Goal: Communication & Community: Answer question/provide support

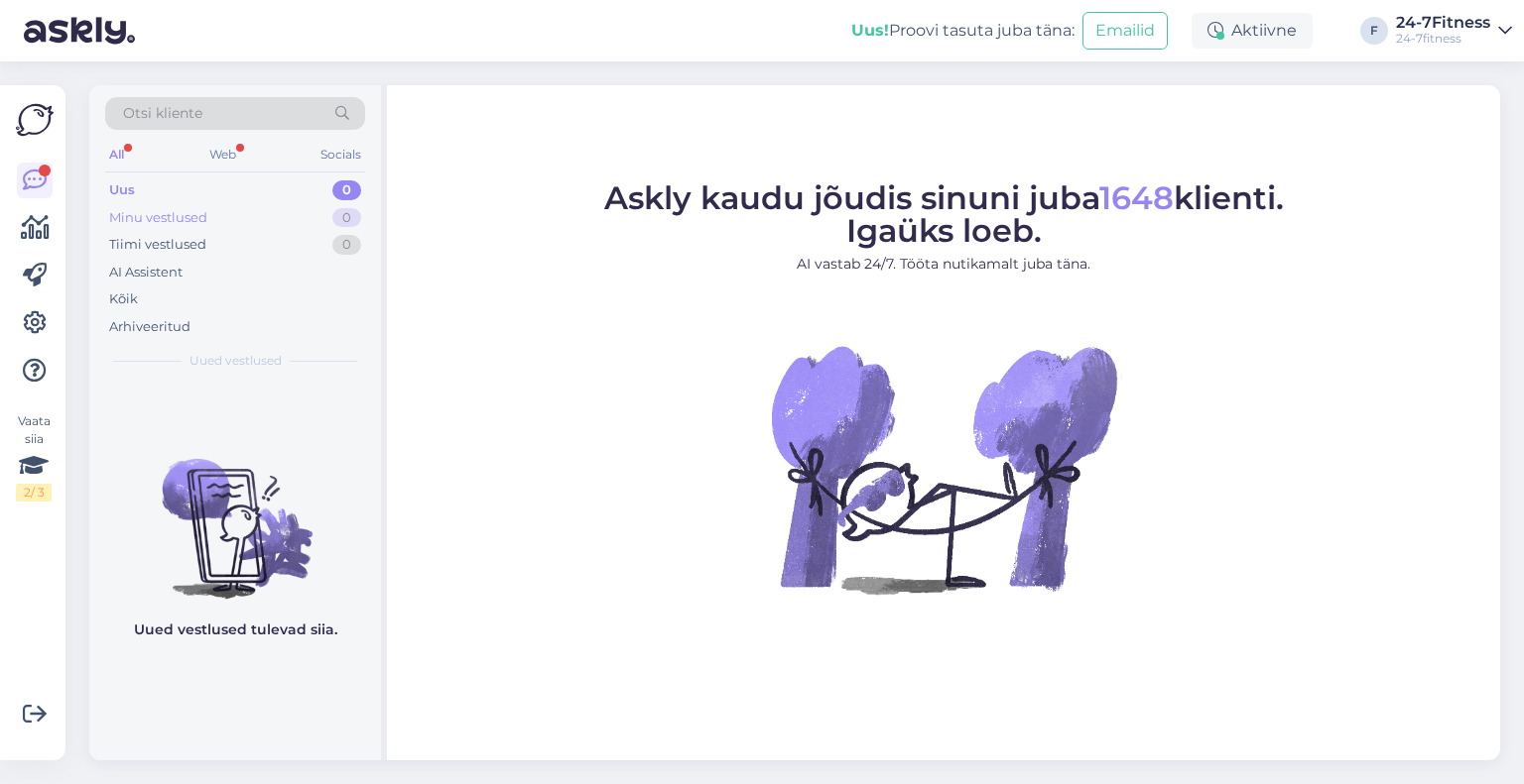
click at [186, 209] on div "Minu vestlused" at bounding box center [157, 218] width 99 height 20
click at [161, 282] on div "AI Assistent" at bounding box center [234, 273] width 260 height 28
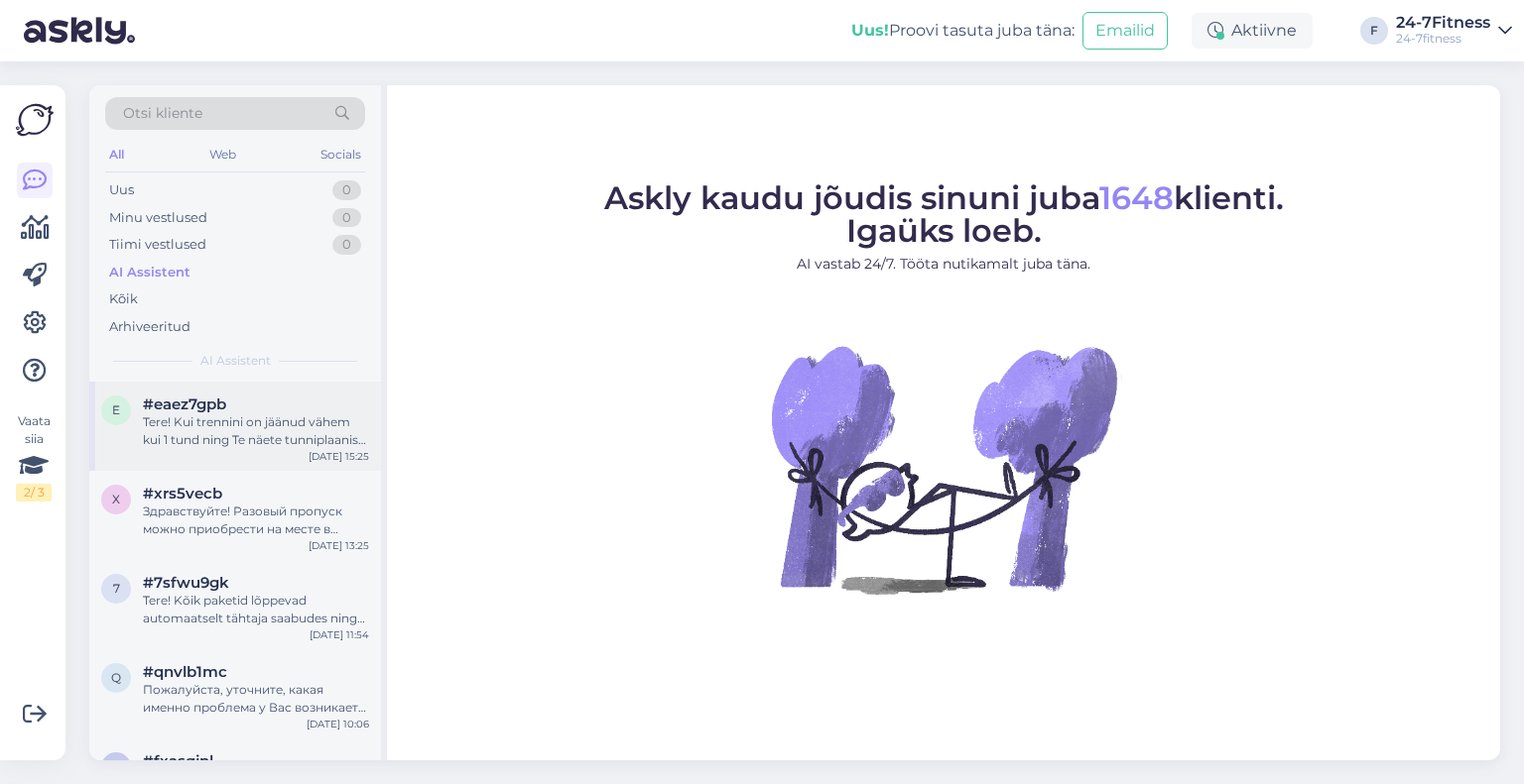
click at [214, 431] on div "Tere! Kui trennini on jäänud vähem kui 1 tund ning Te näete tunniplaanist, et s…" at bounding box center [255, 431] width 226 height 36
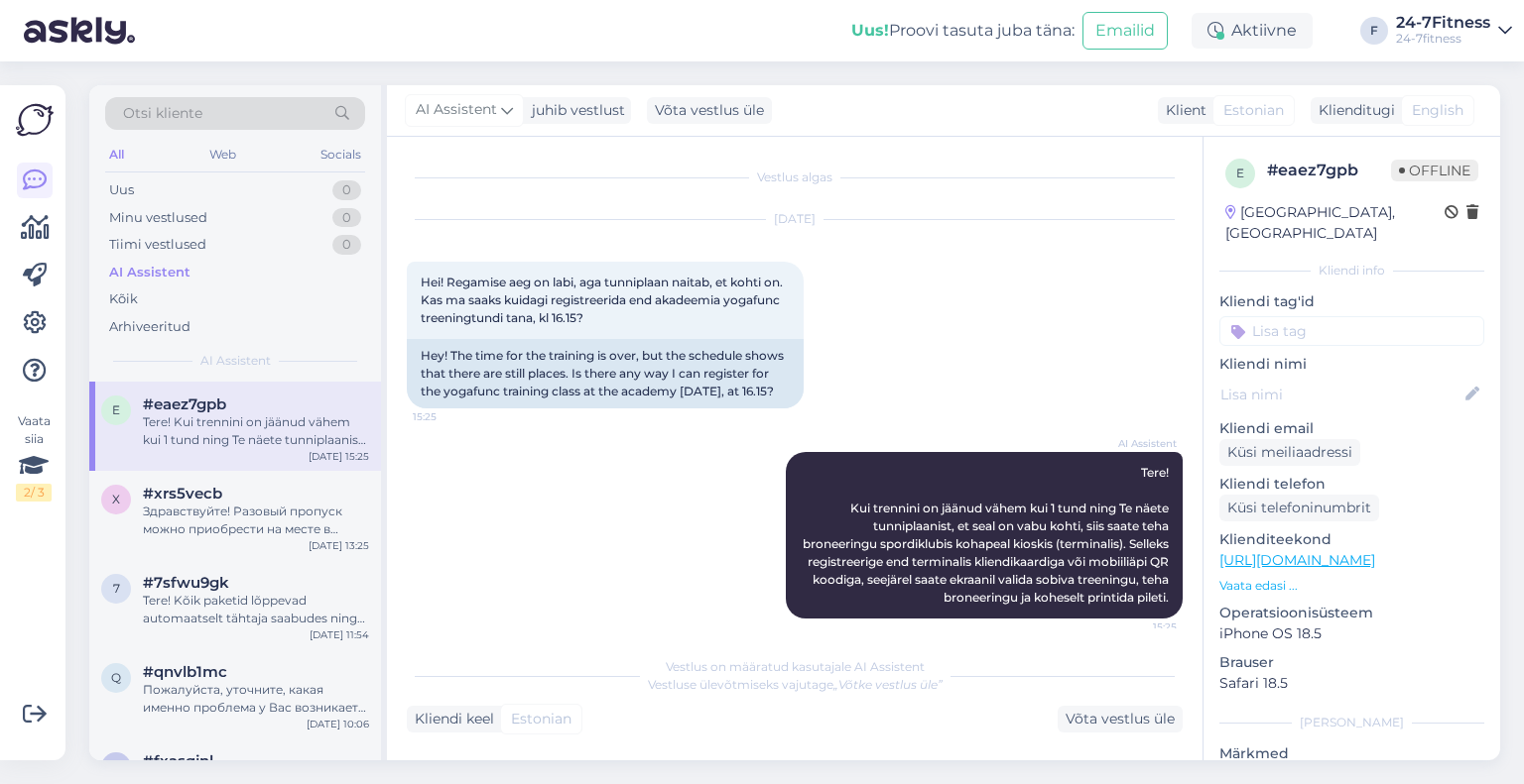
scroll to position [30, 0]
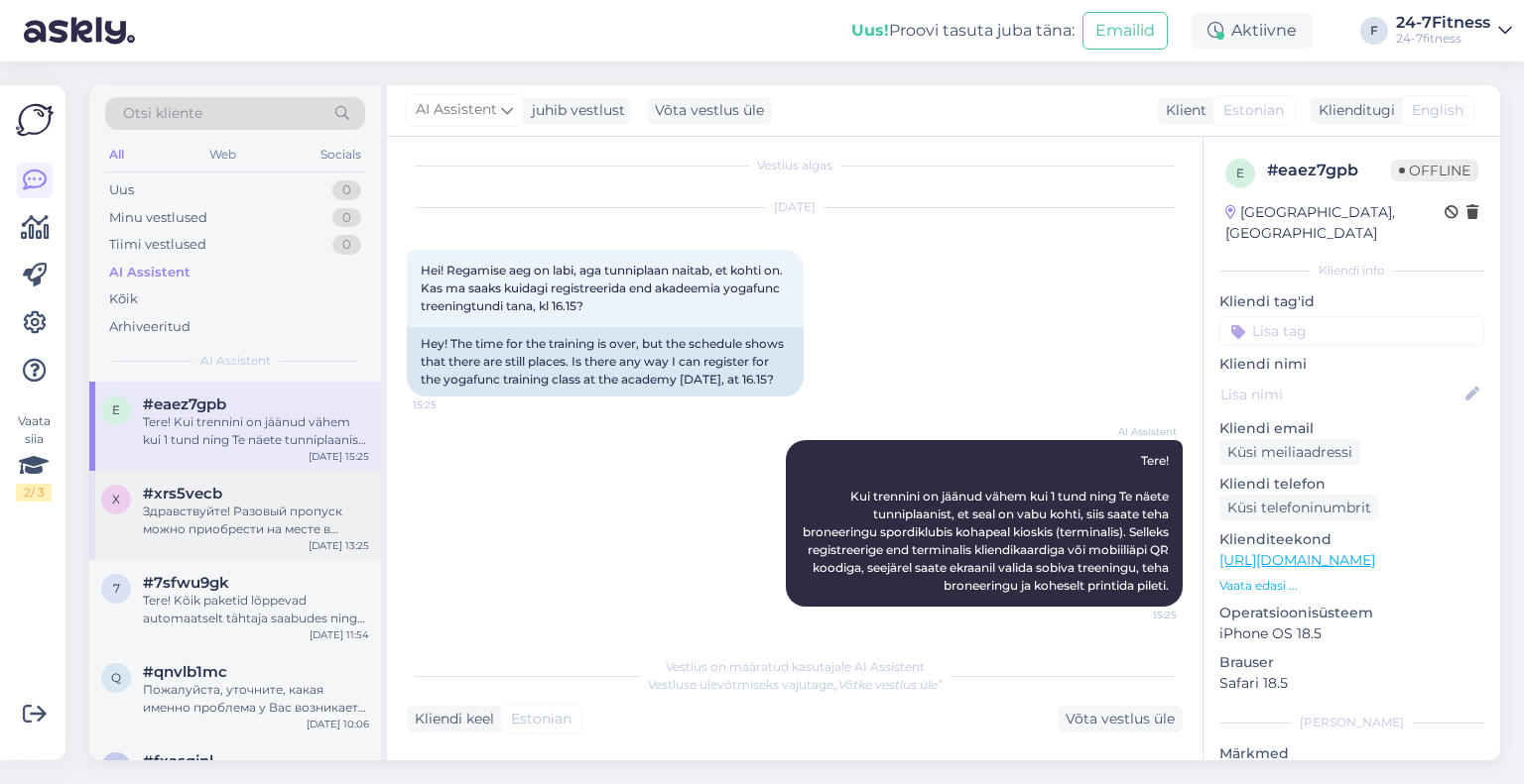
click at [194, 528] on div "Здравствуйте! Разовый пропуск можно приобрести на месте в спортивном клубе. Пла…" at bounding box center [255, 521] width 226 height 36
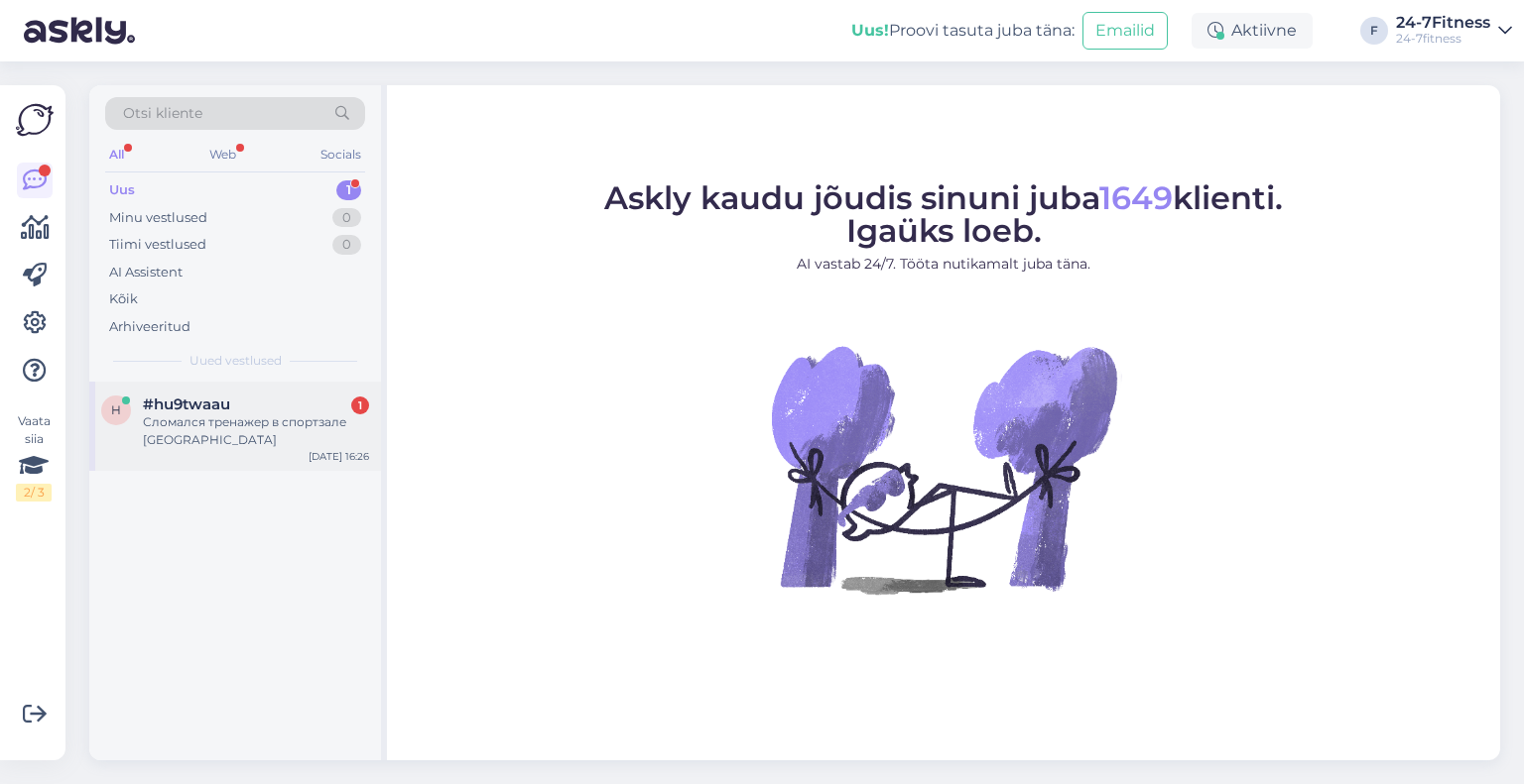
click at [244, 431] on div "Сломался тренажер в спортзале [GEOGRAPHIC_DATA]" at bounding box center [255, 431] width 226 height 36
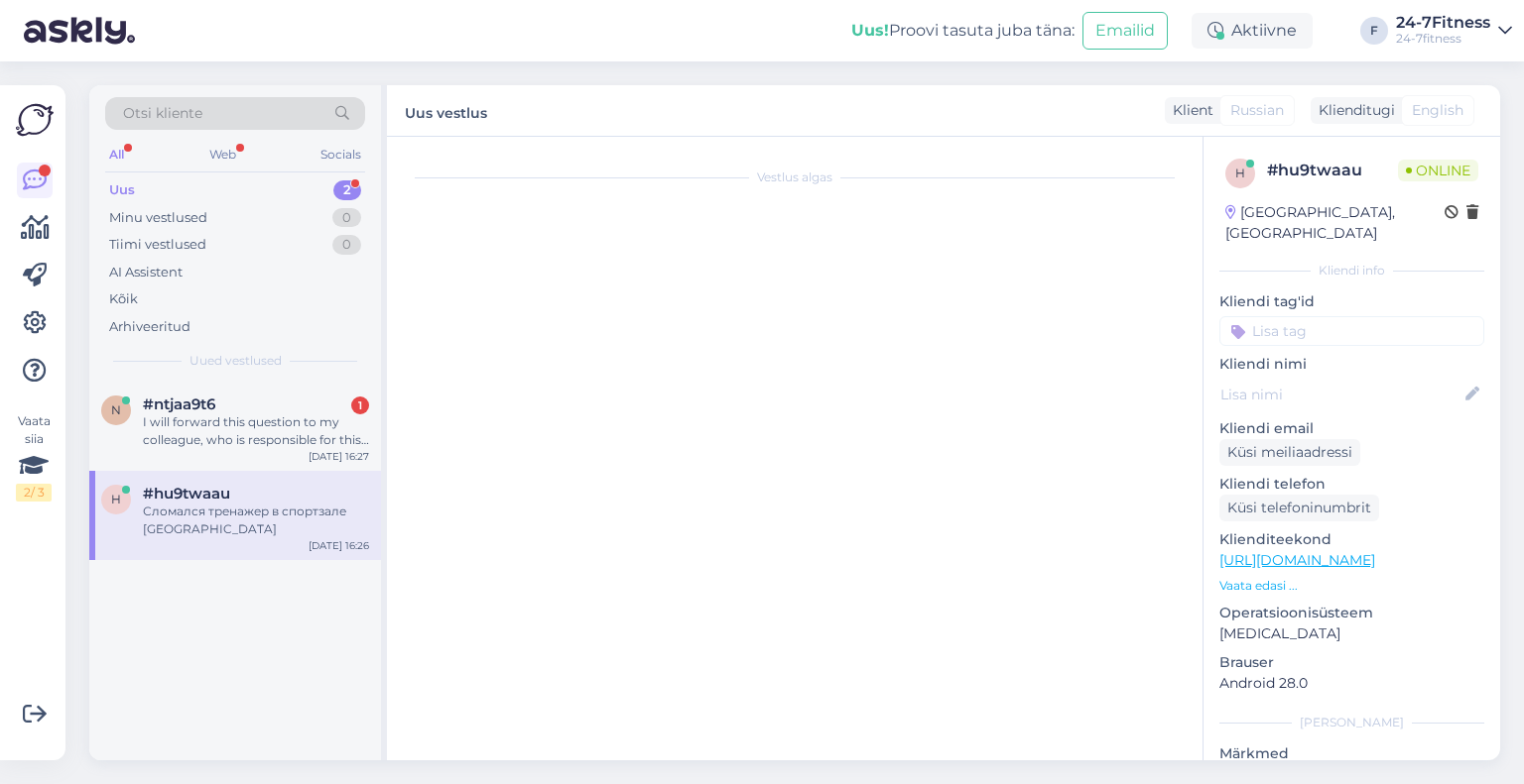
scroll to position [317, 0]
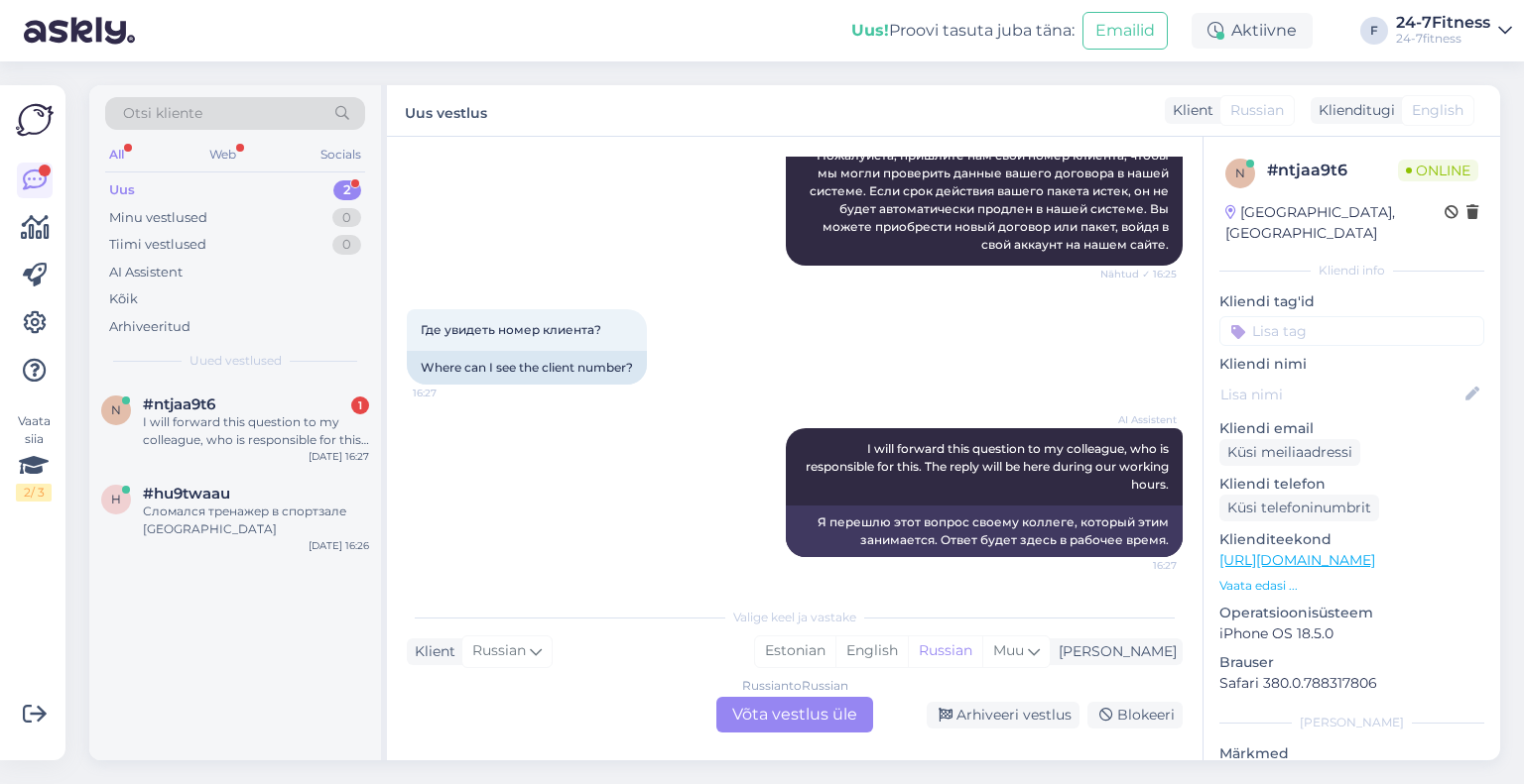
click at [797, 721] on div "Russian to Russian Võta vestlus üle" at bounding box center [794, 715] width 156 height 36
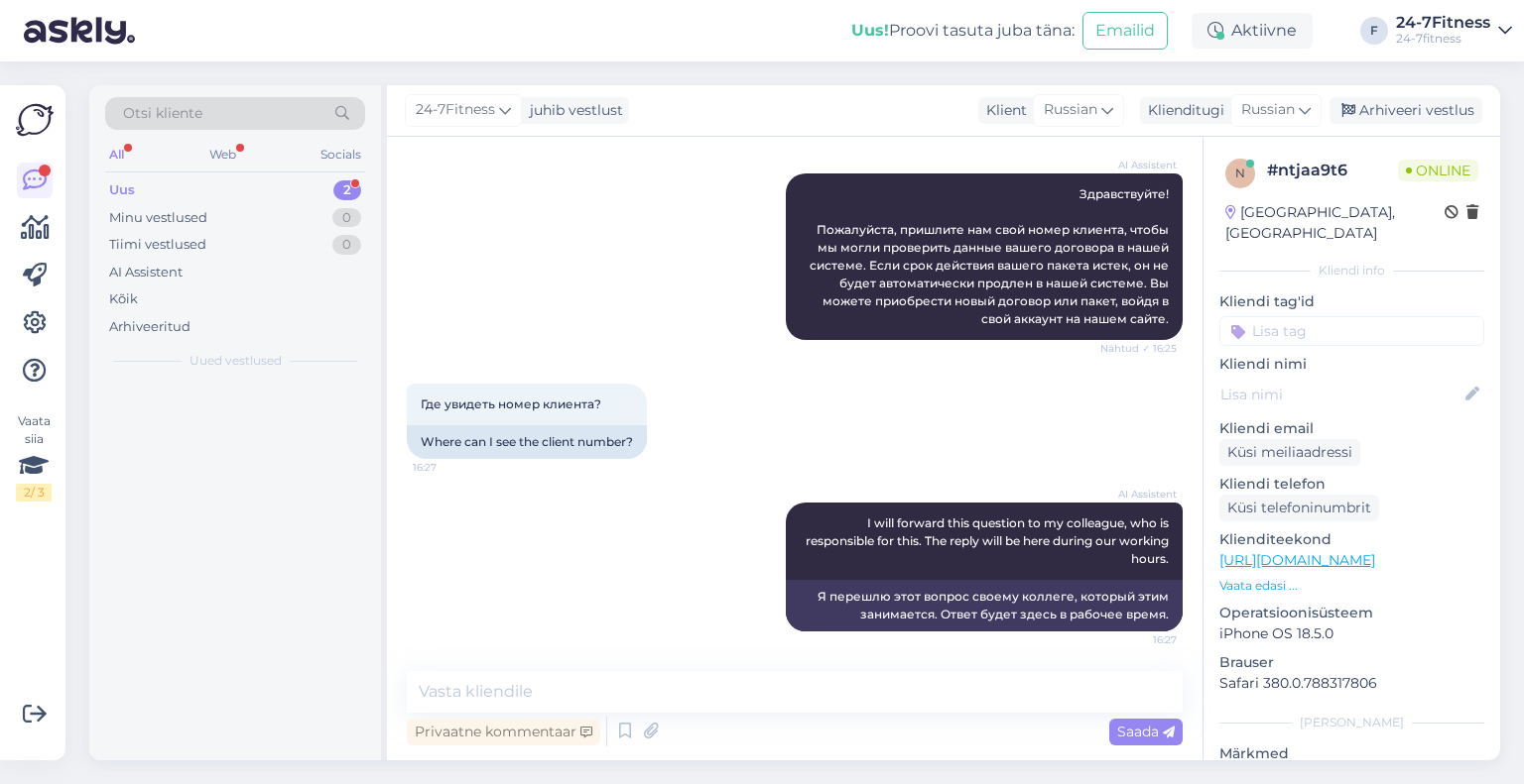
scroll to position [242, 0]
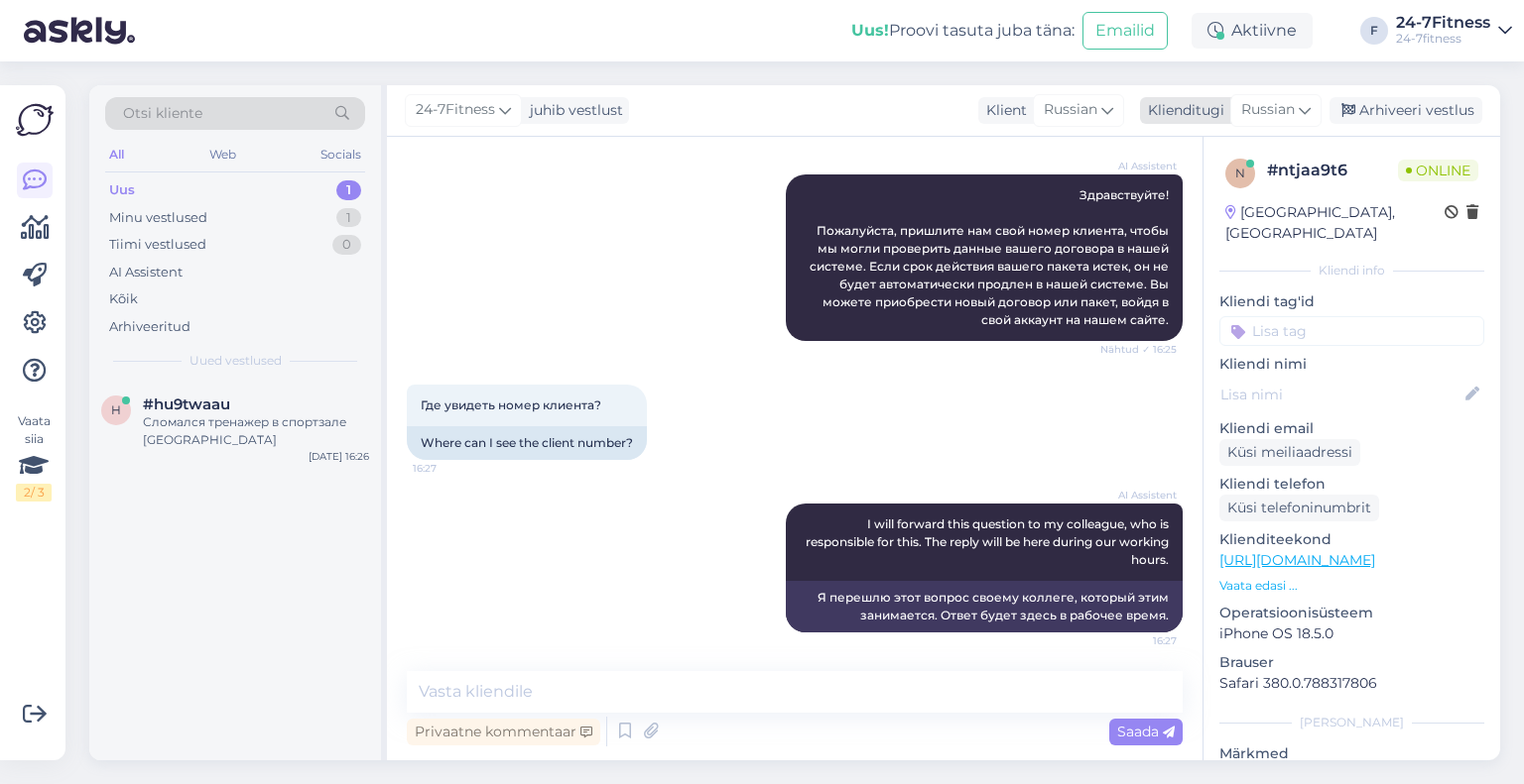
click at [1259, 109] on span "Russian" at bounding box center [1268, 111] width 54 height 22
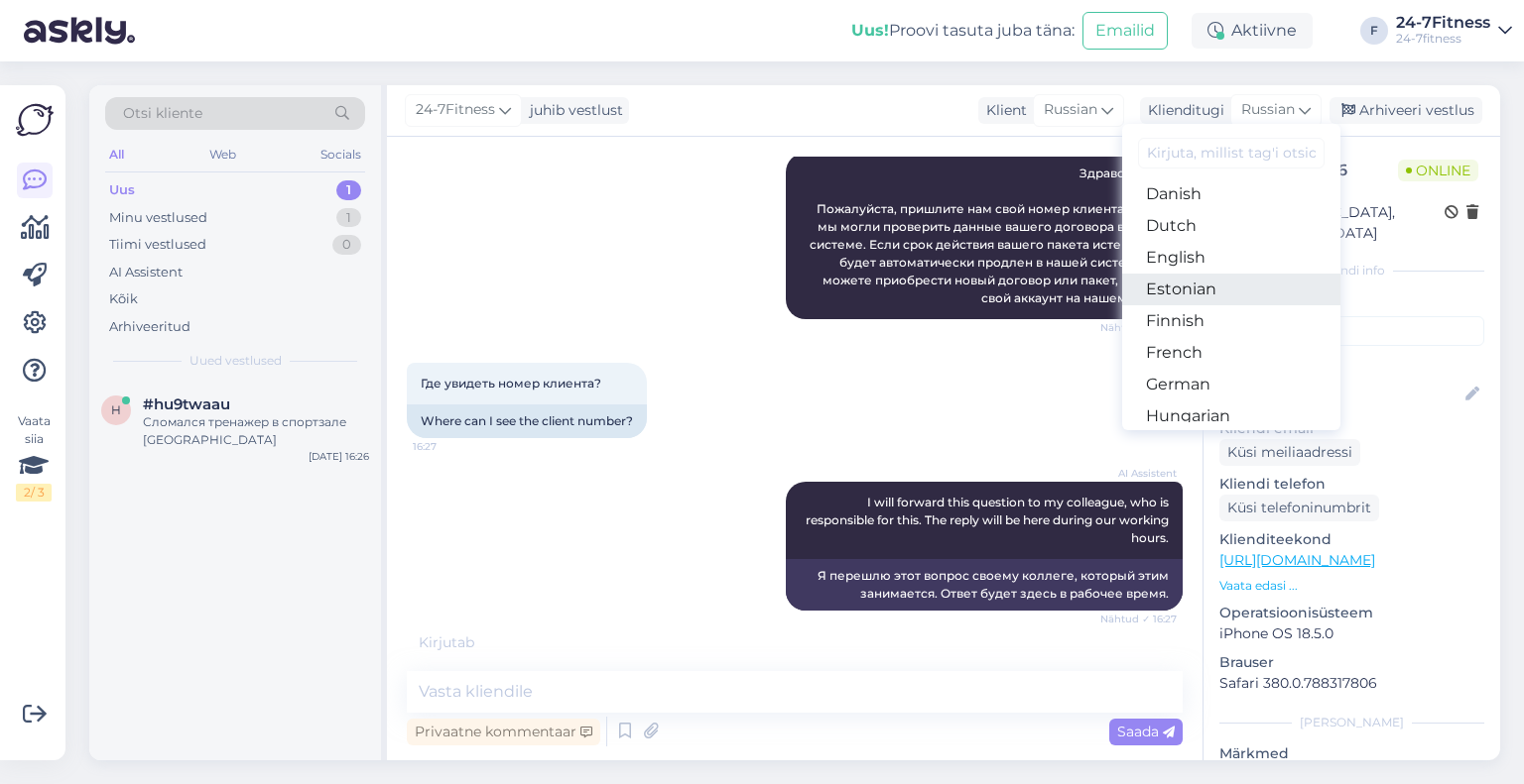
scroll to position [198, 0]
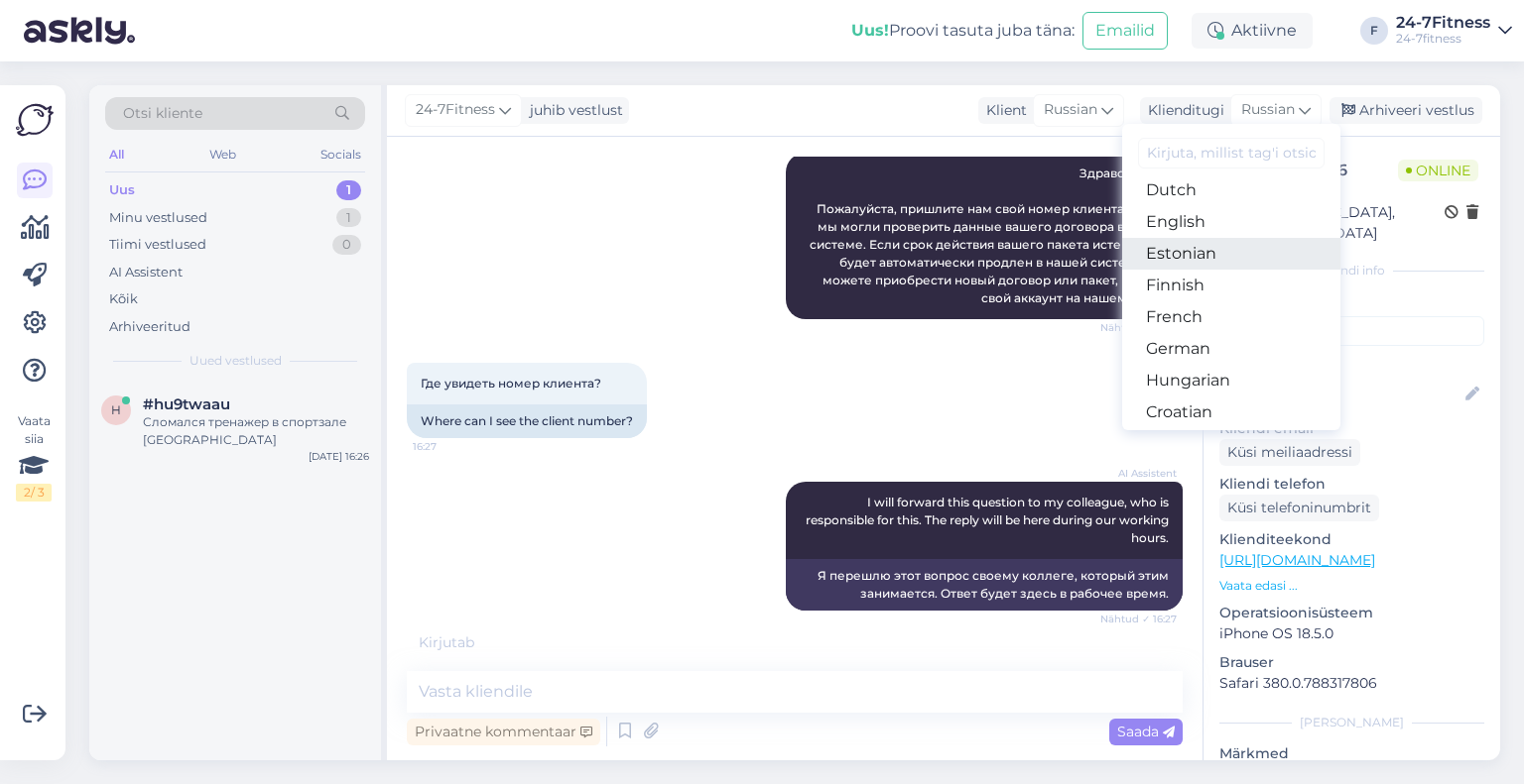
click at [1198, 246] on link "Estonian" at bounding box center [1231, 254] width 218 height 32
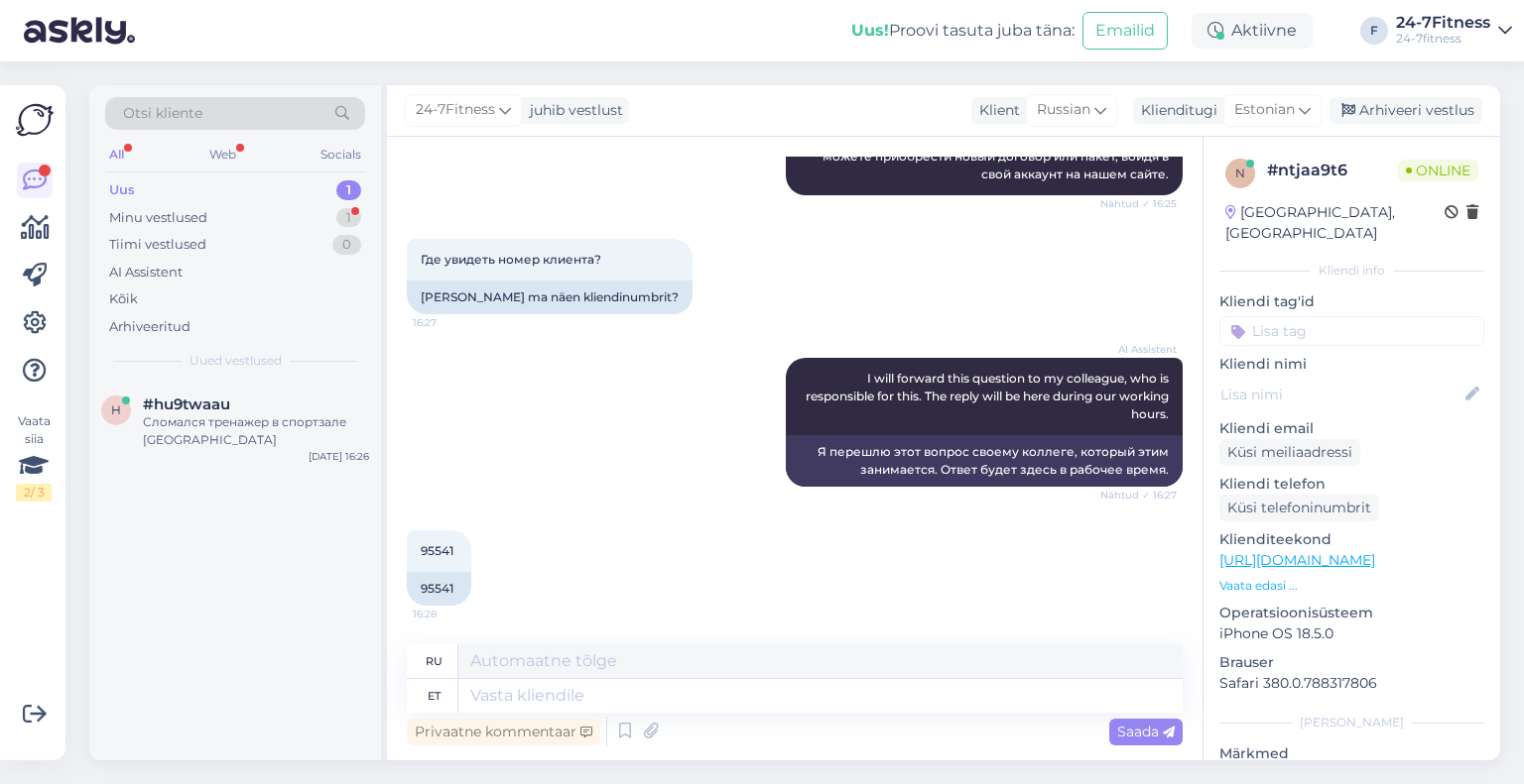
scroll to position [0, 0]
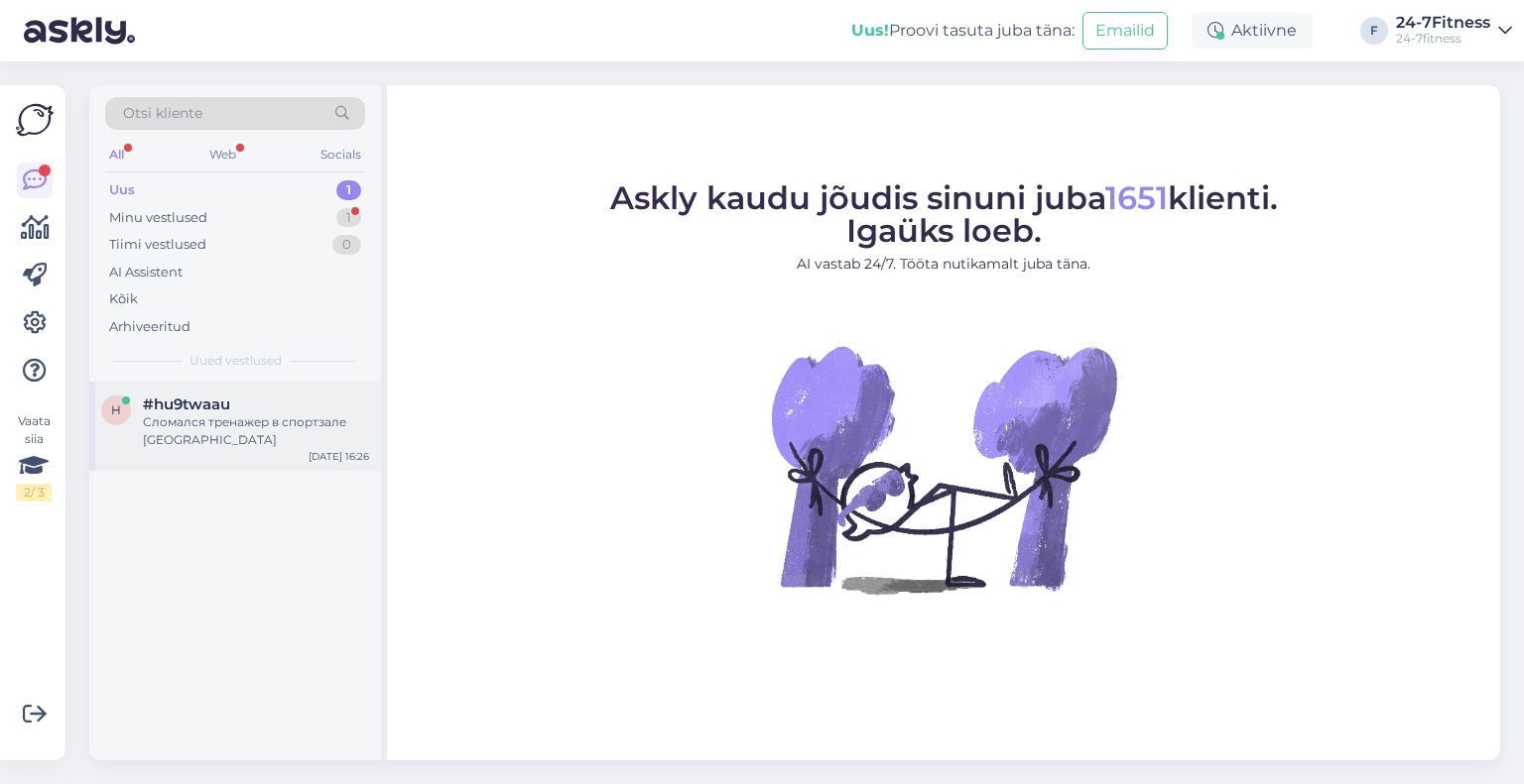
click at [187, 420] on div "Сломался тренажер в спортзале [GEOGRAPHIC_DATA]" at bounding box center [255, 431] width 226 height 36
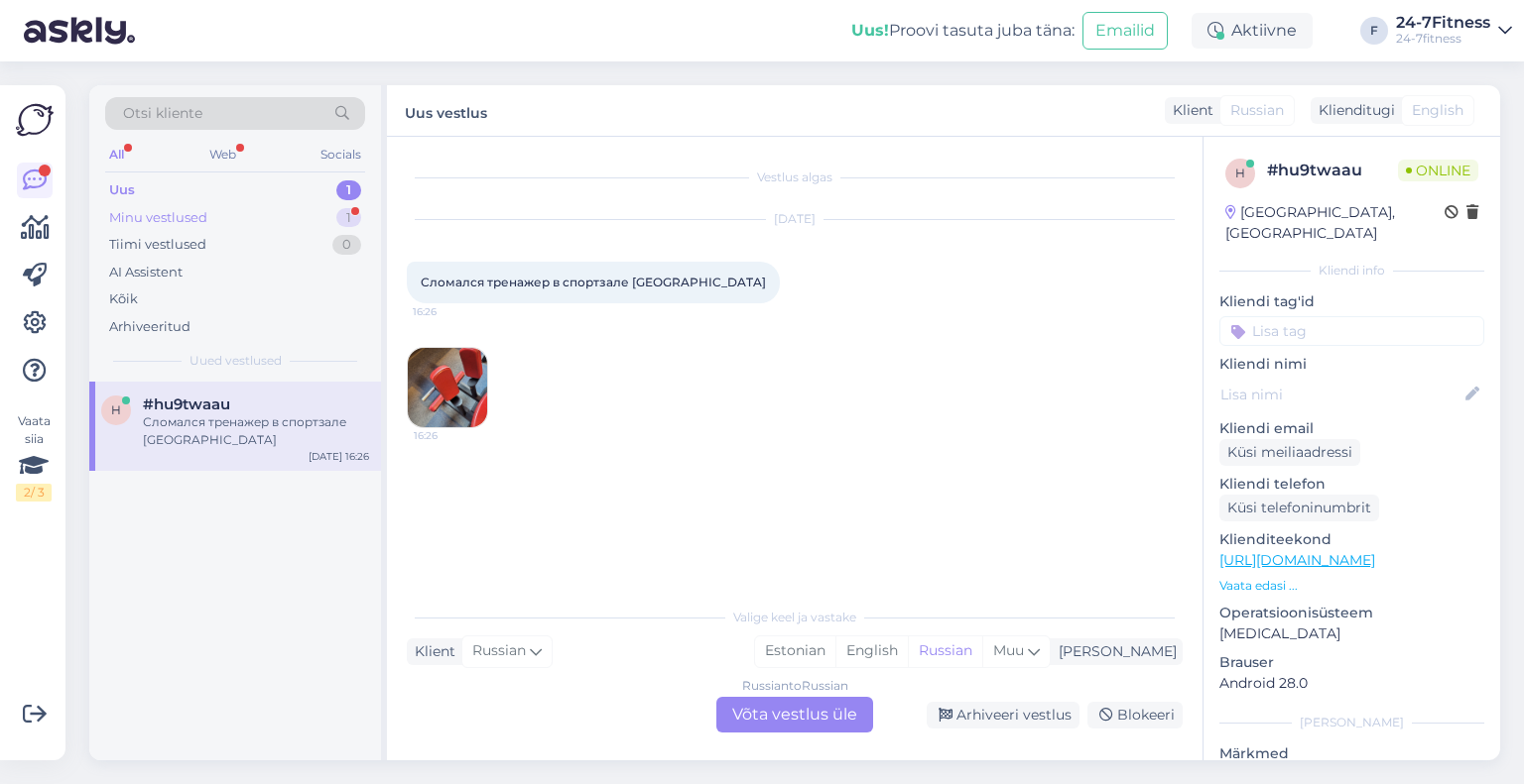
click at [190, 217] on div "Minu vestlused" at bounding box center [157, 218] width 99 height 20
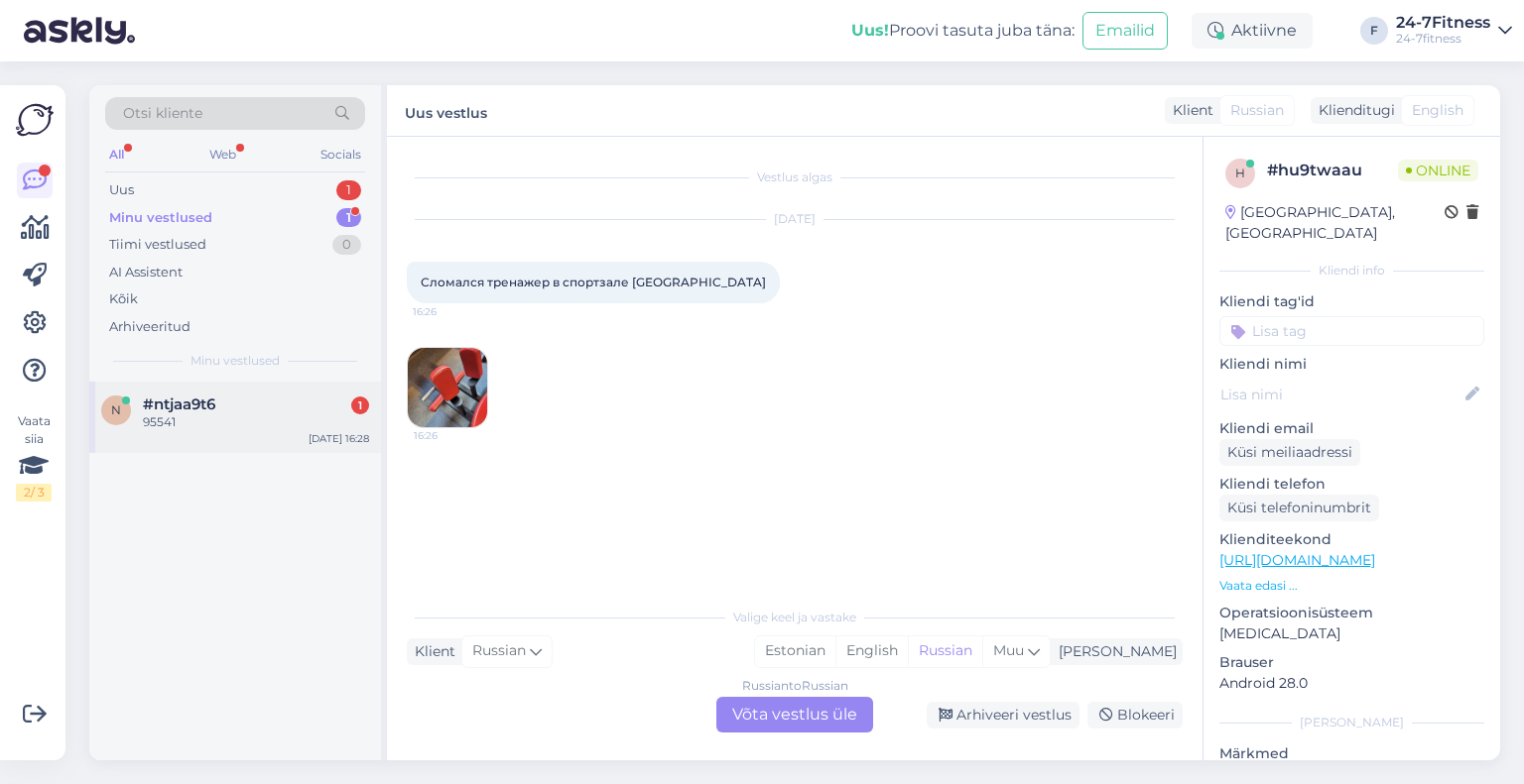
click at [209, 430] on div "95541" at bounding box center [255, 422] width 226 height 18
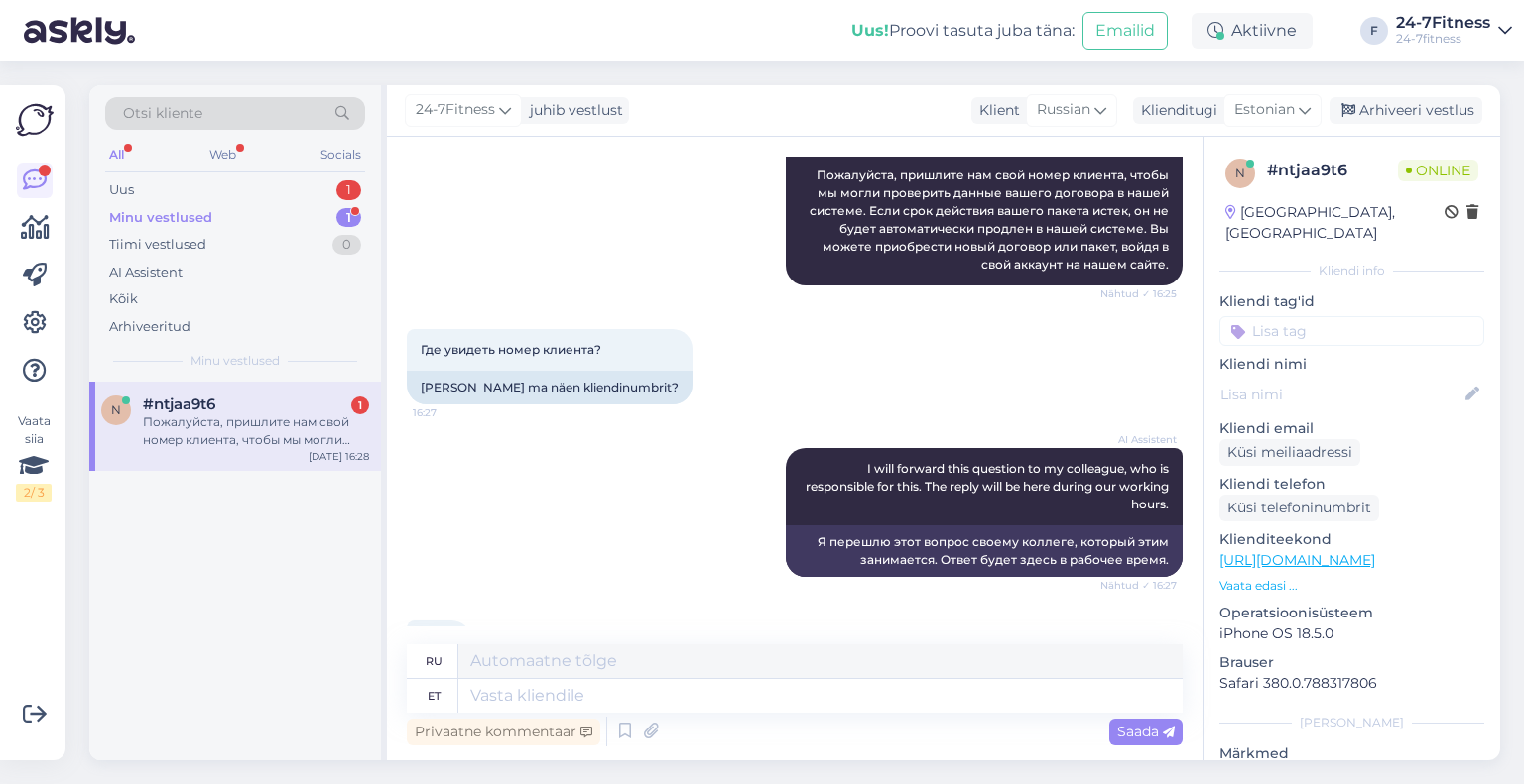
scroll to position [667, 0]
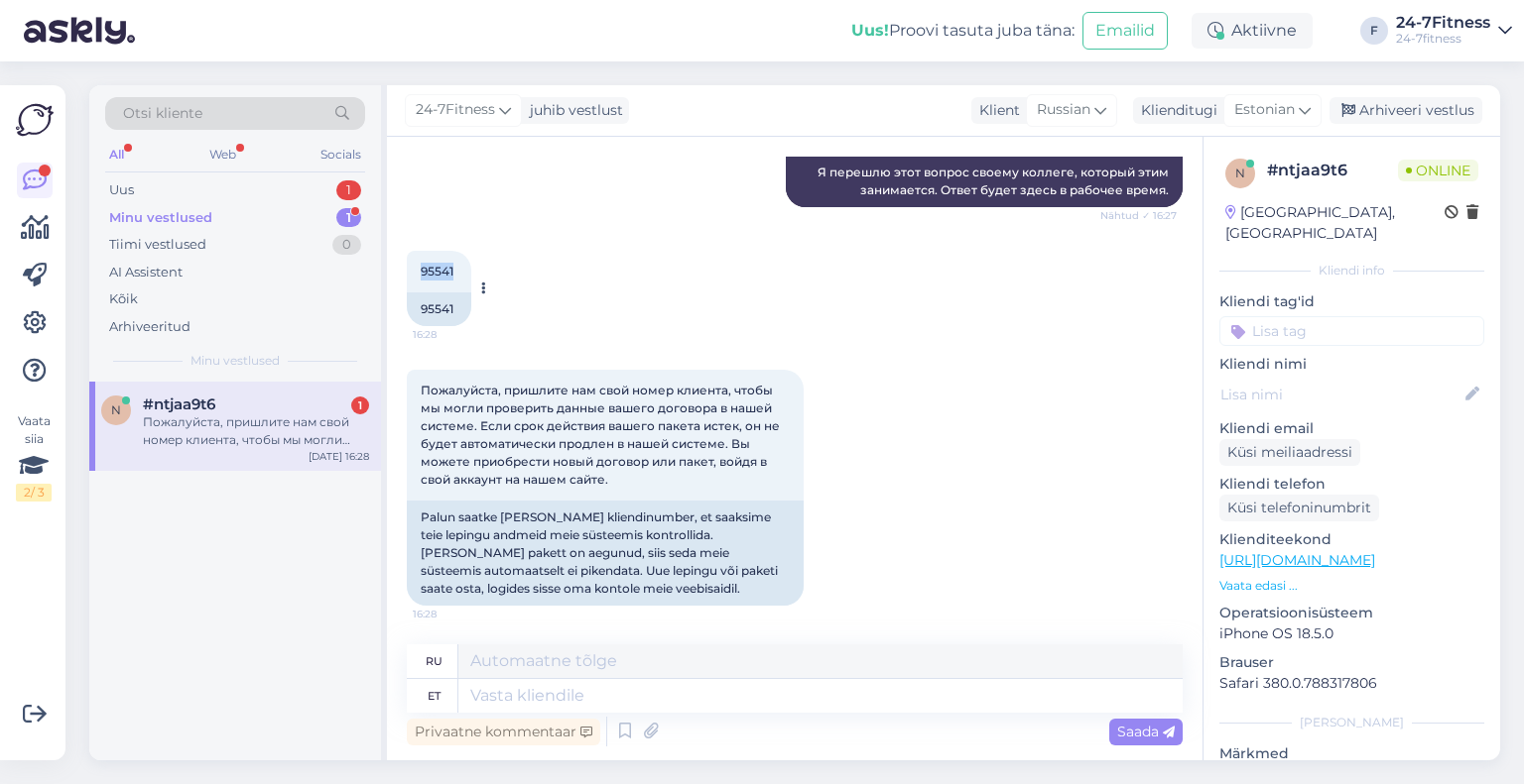
drag, startPoint x: 440, startPoint y: 271, endPoint x: 410, endPoint y: 271, distance: 30.0
click at [410, 271] on div "95541 16:28" at bounding box center [439, 272] width 65 height 42
copy span "95541"
click at [593, 697] on textarea at bounding box center [820, 696] width 725 height 34
paste textarea "Tere! Täname Teid kirja eest! Olete ostnud aastase lepinguga paketi [DATE]. Vas…"
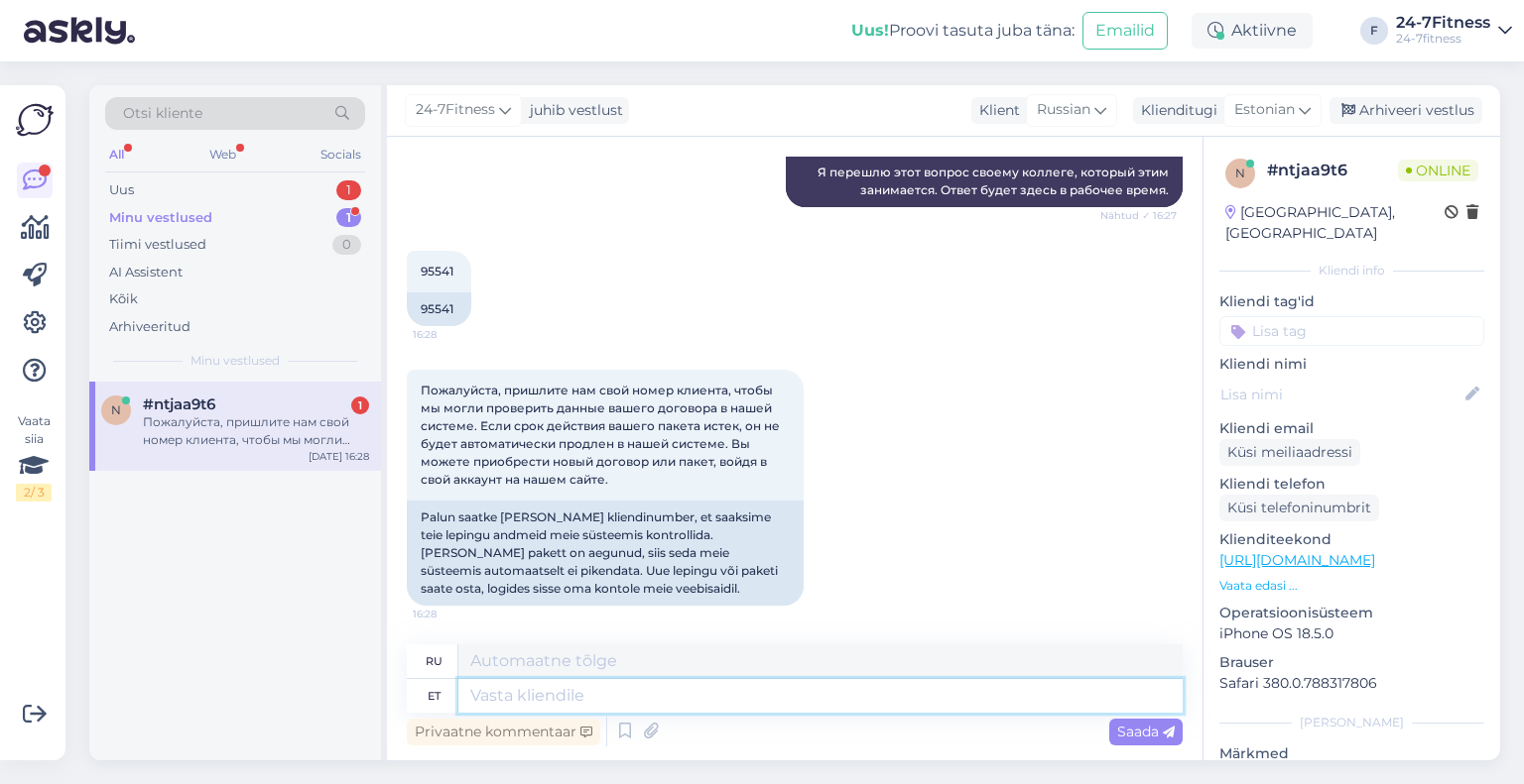
type textarea "Tere! Täname Teid kirja eest! Olete ostnud aastase lepinguga paketi [DATE]. Vas…"
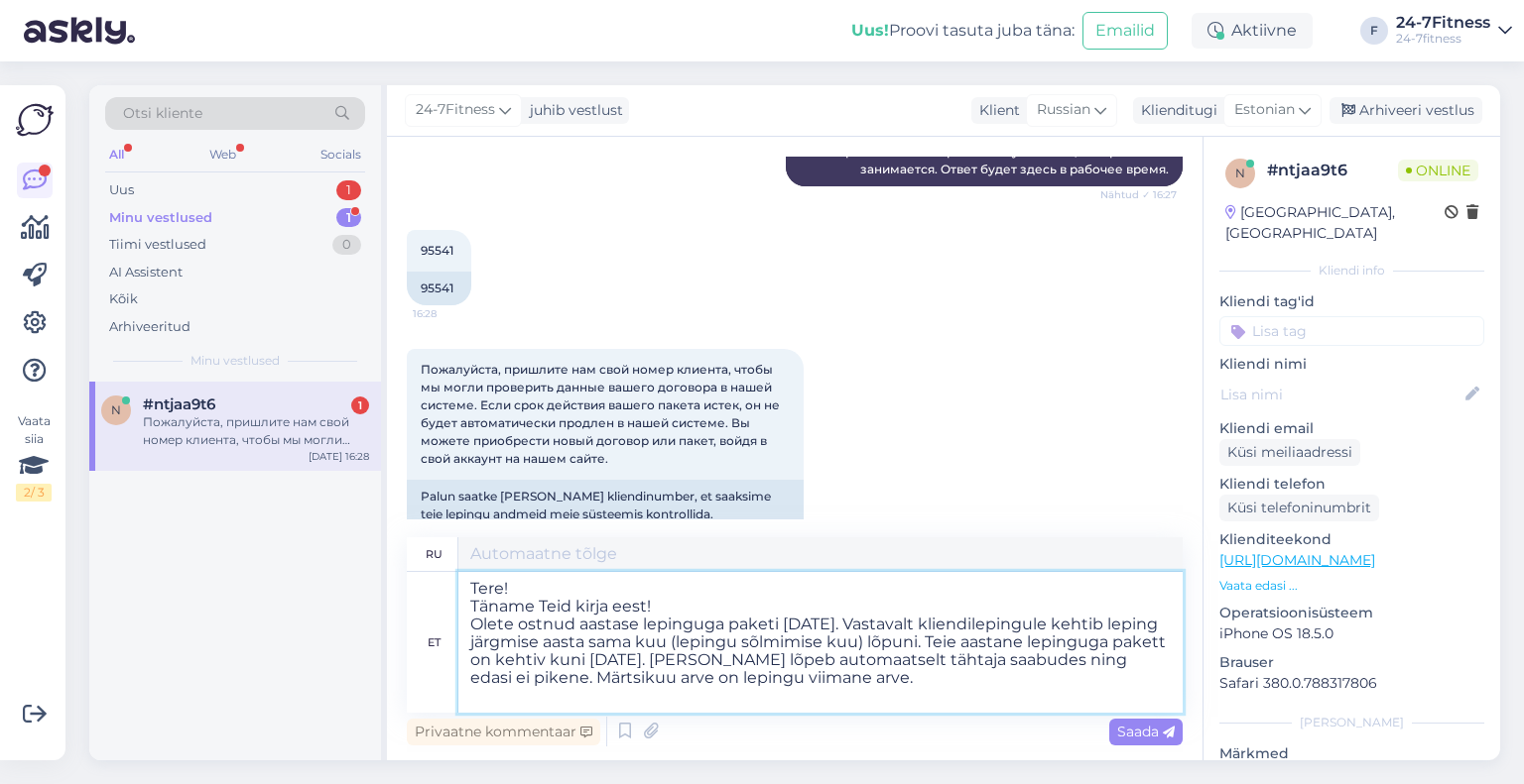
type textarea "Здравствуйте! за ваше письмо! приобрели пакет с годовым контрактом [DATE]. Согл…"
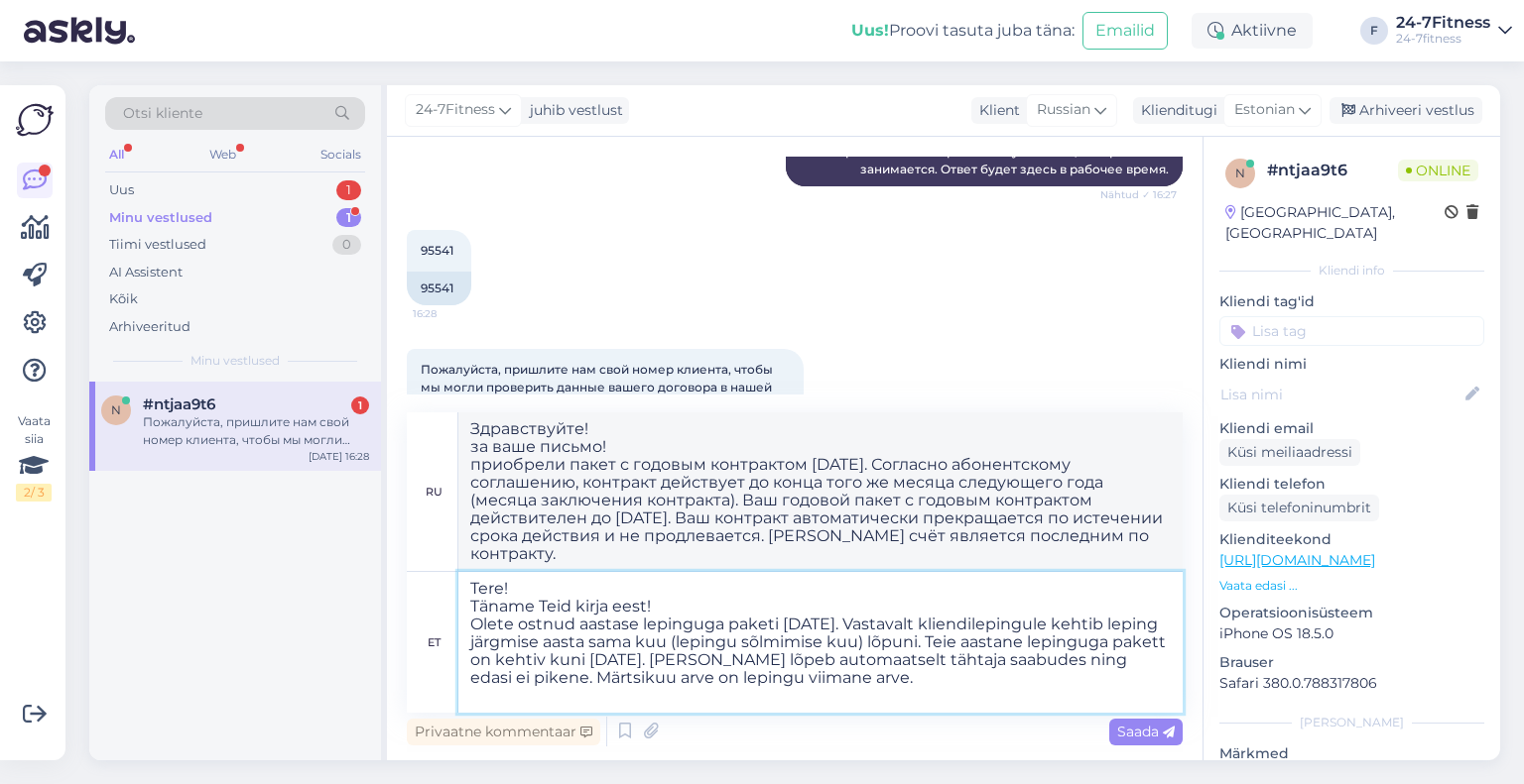
drag, startPoint x: 981, startPoint y: 643, endPoint x: 470, endPoint y: 611, distance: 512.0
click at [470, 611] on textarea "Tere! Täname Teid kirja eest! Olete ostnud aastase lepinguga paketi [DATE]. Vas…" at bounding box center [820, 642] width 725 height 140
type textarea "Tere! Teie aastane lepinguga pakett on kehtiv kuni [DATE]. [PERSON_NAME] lõpeb …"
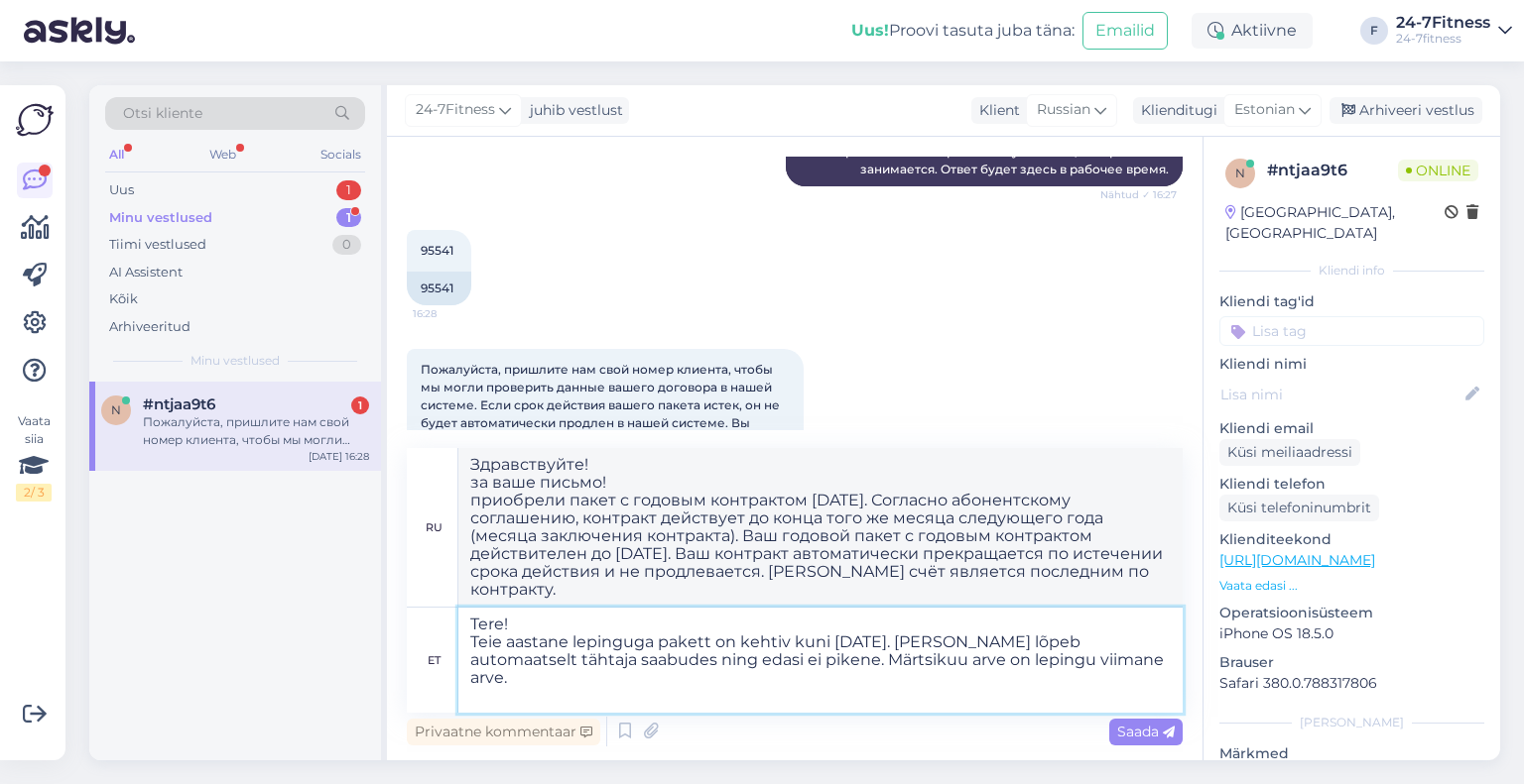
type textarea "Здравствуйте! Ваш годовой контракт действителен до [DATE]. Срок действия вашего…"
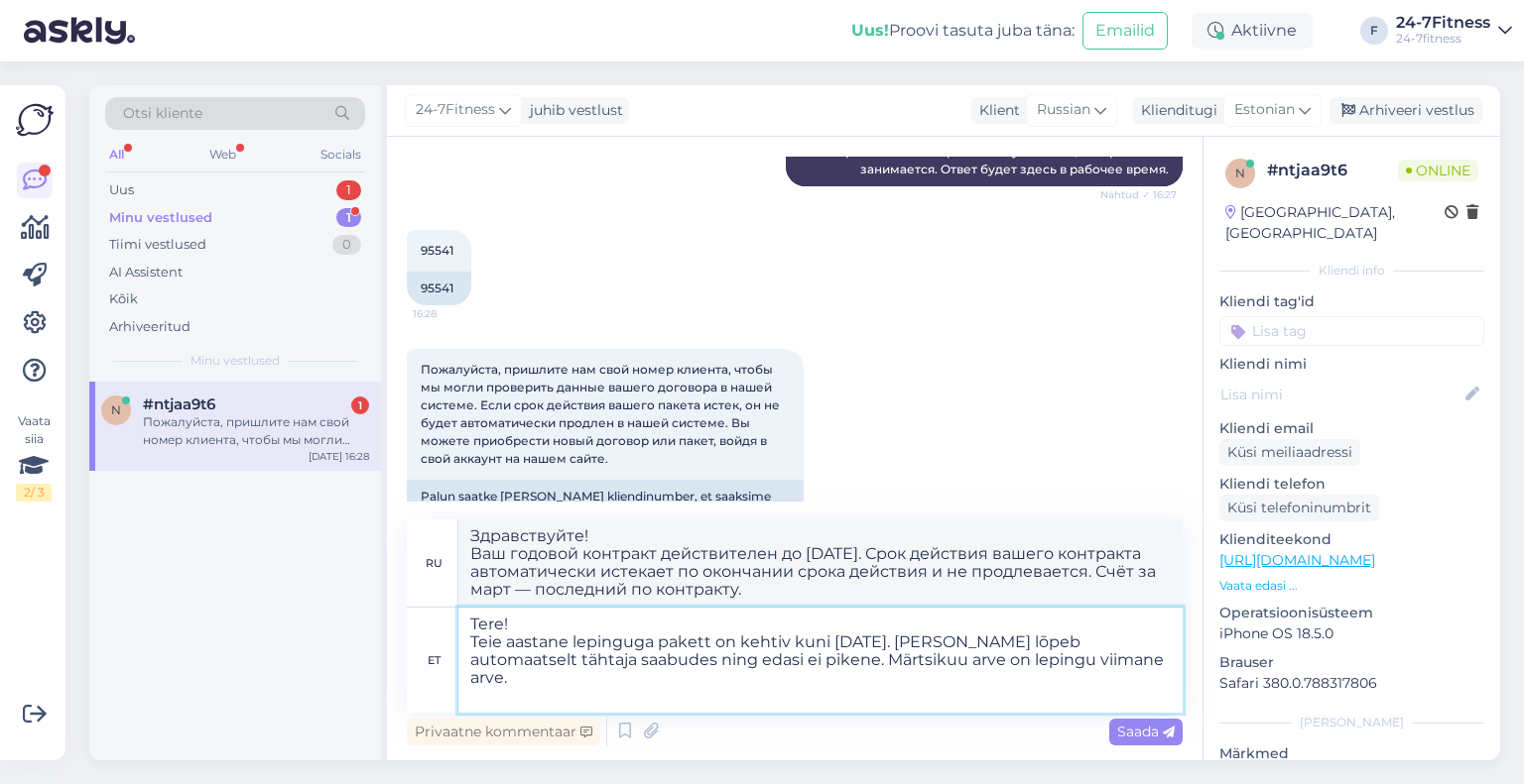
drag, startPoint x: 917, startPoint y: 642, endPoint x: 841, endPoint y: 644, distance: 76.0
click at [841, 644] on textarea "Tere! Teie aastane lepinguga pakett on kehtiv kuni [DATE]. [PERSON_NAME] lõpeb …" at bounding box center [820, 659] width 725 height 105
type textarea "Tere! Teie aastane lepinguga pakett on kehtiv kuni [DATE]. [PERSON_NAME] lõpeb …"
type textarea "Здравствуйте! Ваш годовой контракт действителен до [DATE]. Срок действия вашего…"
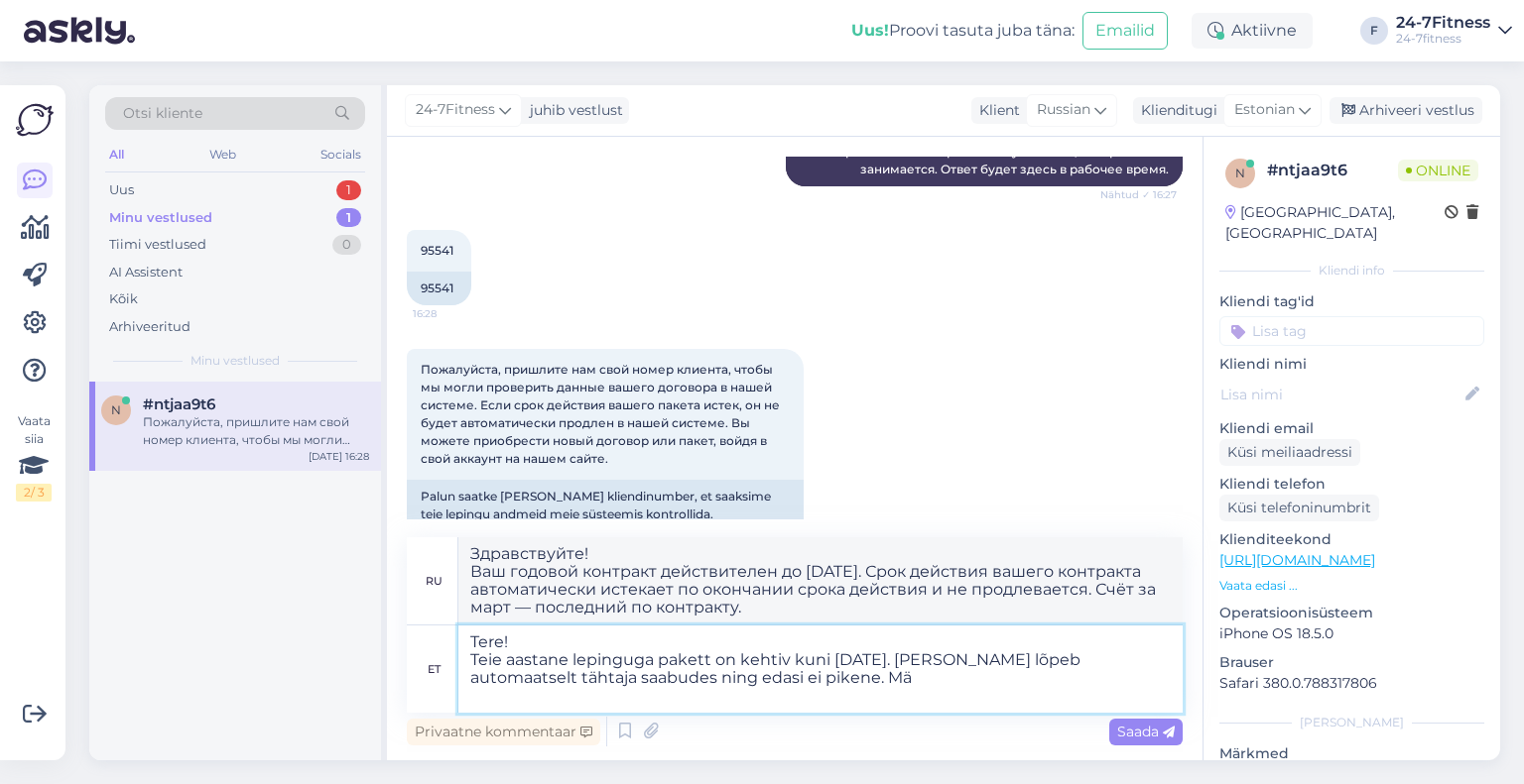
drag, startPoint x: 1107, startPoint y: 657, endPoint x: 800, endPoint y: 665, distance: 307.1
type textarea "Tere! Teie aastane lepinguga pakett on kehtiv kuni [DATE]. [PERSON_NAME] lõpeb …"
type textarea "Здравствуйте! Ваш годовой контрактный пакет действителен до [DATE]. Ваш контрак…"
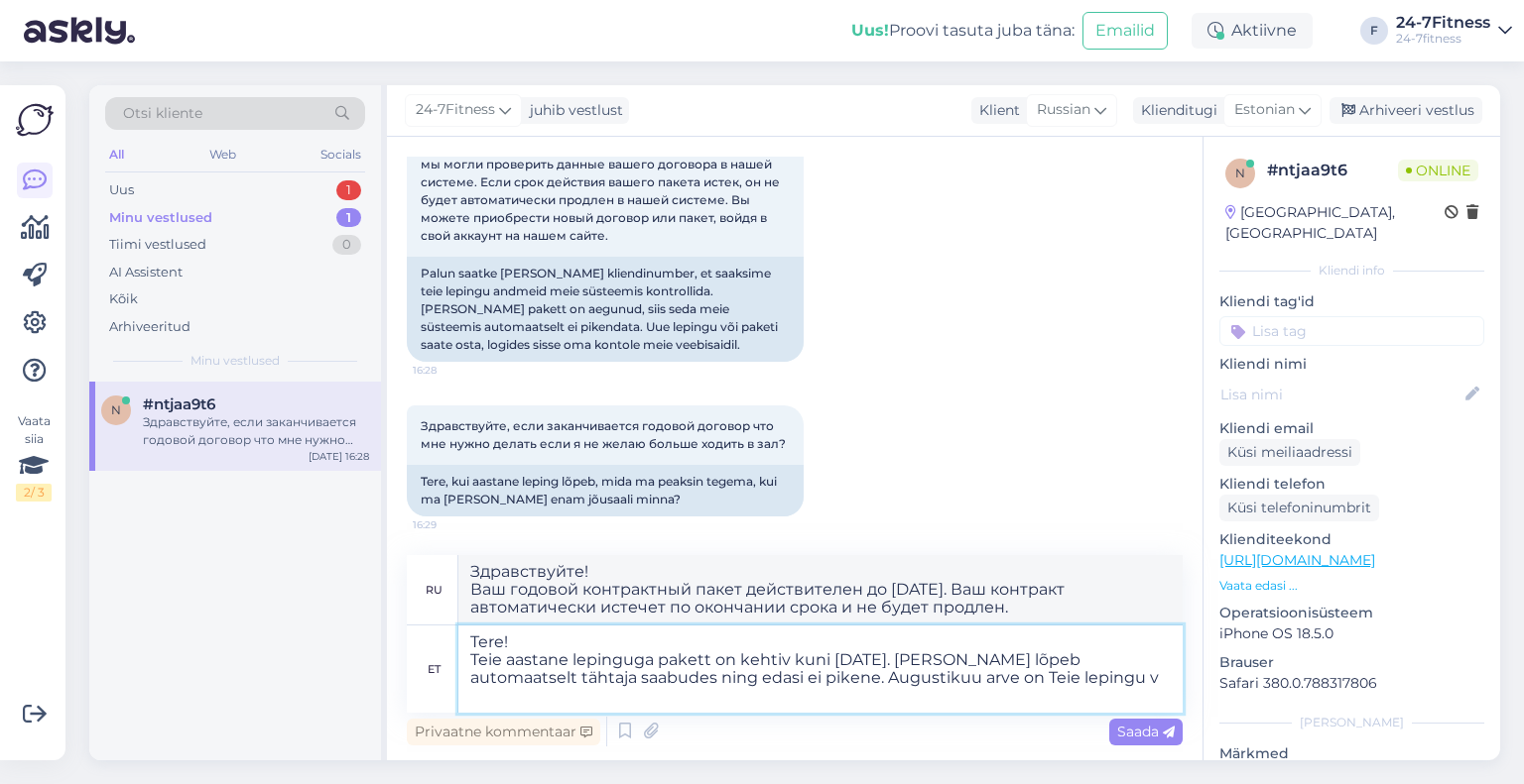
scroll to position [929, 0]
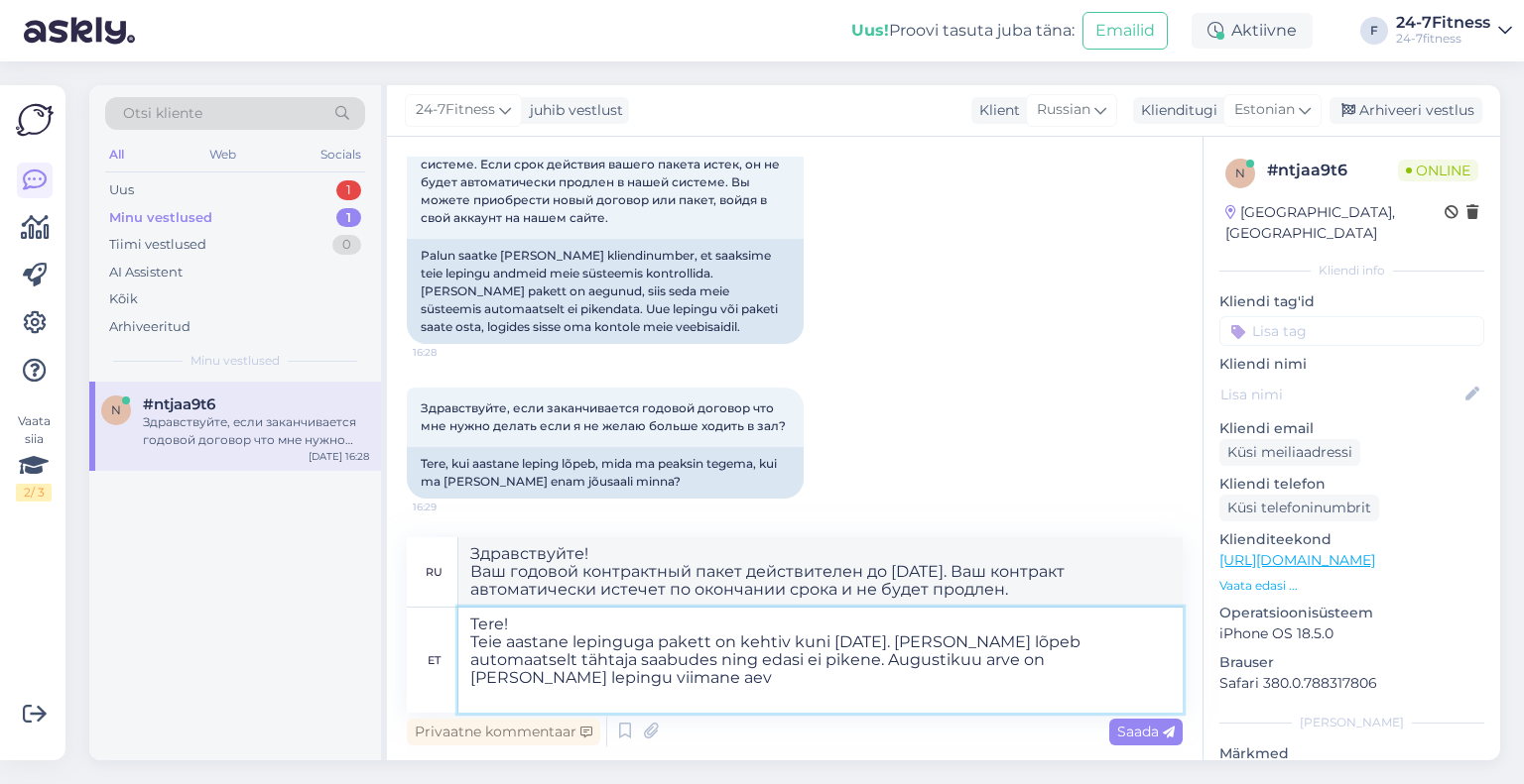
type textarea "Tere! Teie aastane lepinguga pakett on kehtiv kuni [DATE]. [PERSON_NAME] lõpeb …"
type textarea "Здравствуйте! Ваш годовой контракт действителен до [DATE]. действия вашего конт…"
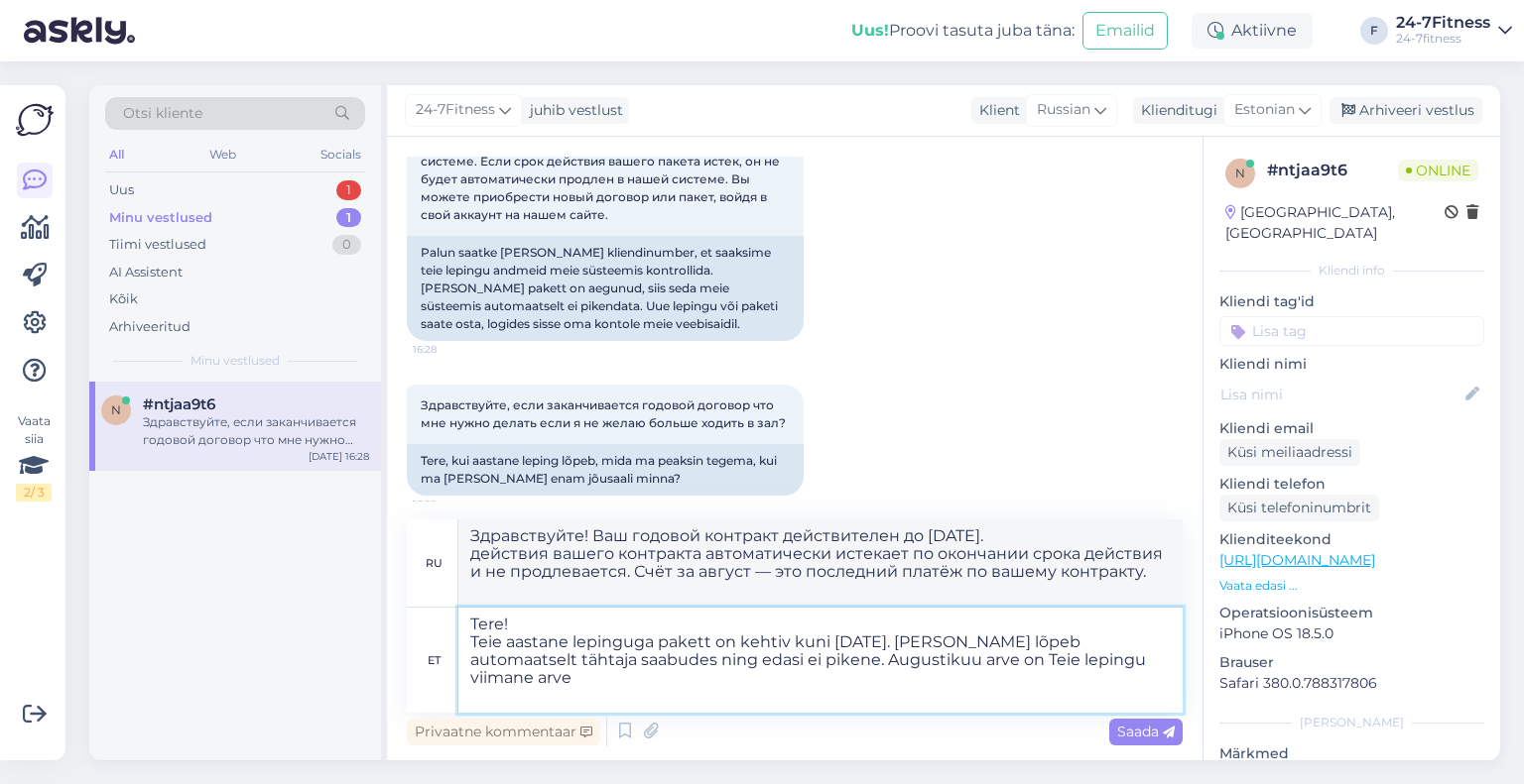
type textarea "Tere! Teie aastane lepinguga pakett on kehtiv kuni [DATE]. [PERSON_NAME] lõpeb …"
type textarea "Здравствуйте! Ваш годовой контракт действителен до [DATE]. действия вашего конт…"
click at [607, 617] on textarea "Tere! Teie aastane lepinguga pakett on kehtiv kuni [DATE]. [PERSON_NAME] lõpeb …" at bounding box center [820, 659] width 725 height 105
type textarea "Tere! Täname Teid pöördumise eest! Teie aastane lepinguga pakett on kehtiv kuni…"
type textarea "Здравствуйте! Спасибо, что связались с нами! Ваш годовой контракт действителен …"
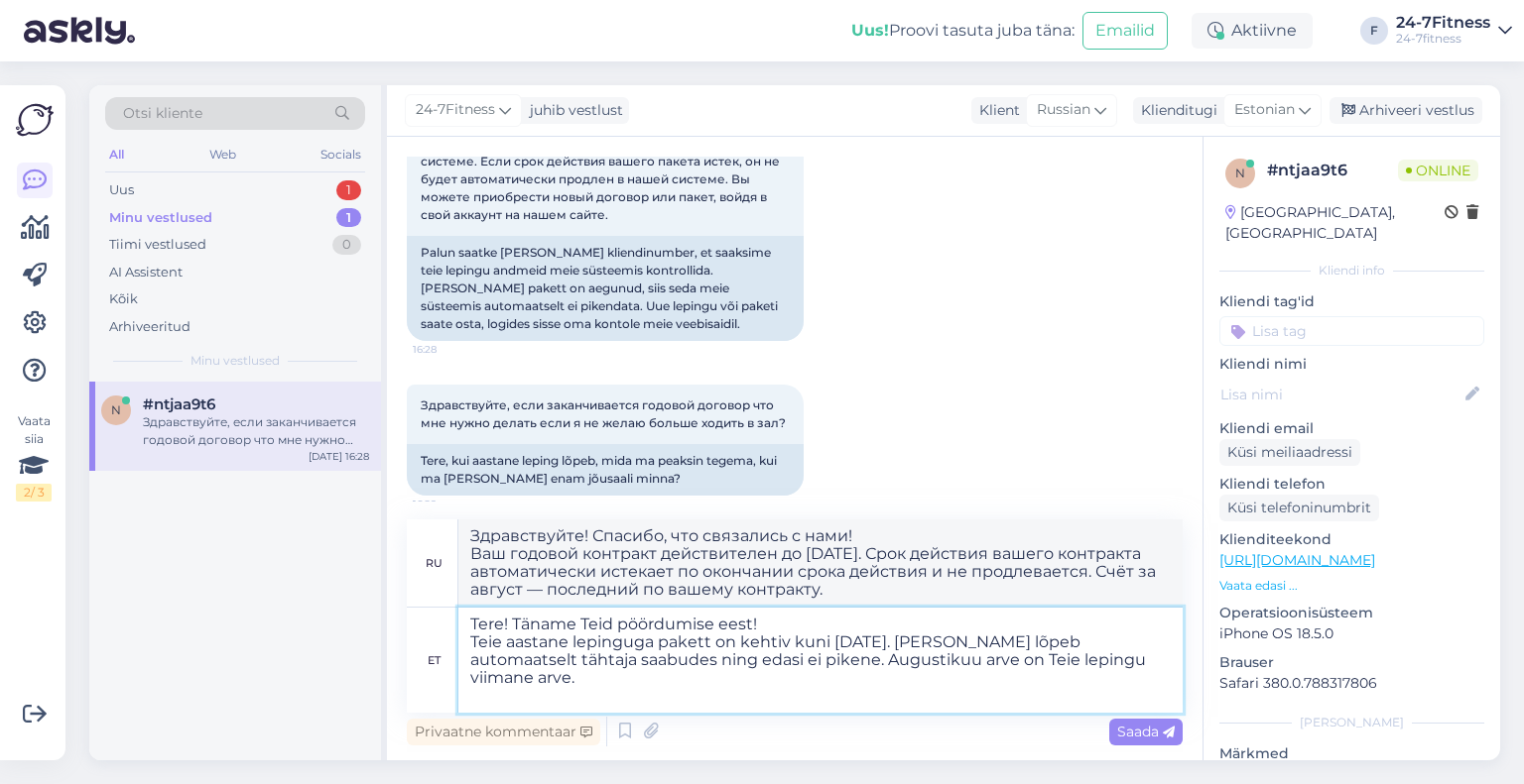
click at [472, 640] on textarea "Tere! Täname Teid pöördumise eest! Teie aastane lepinguga pakett on kehtiv kuni…" at bounding box center [820, 659] width 725 height 105
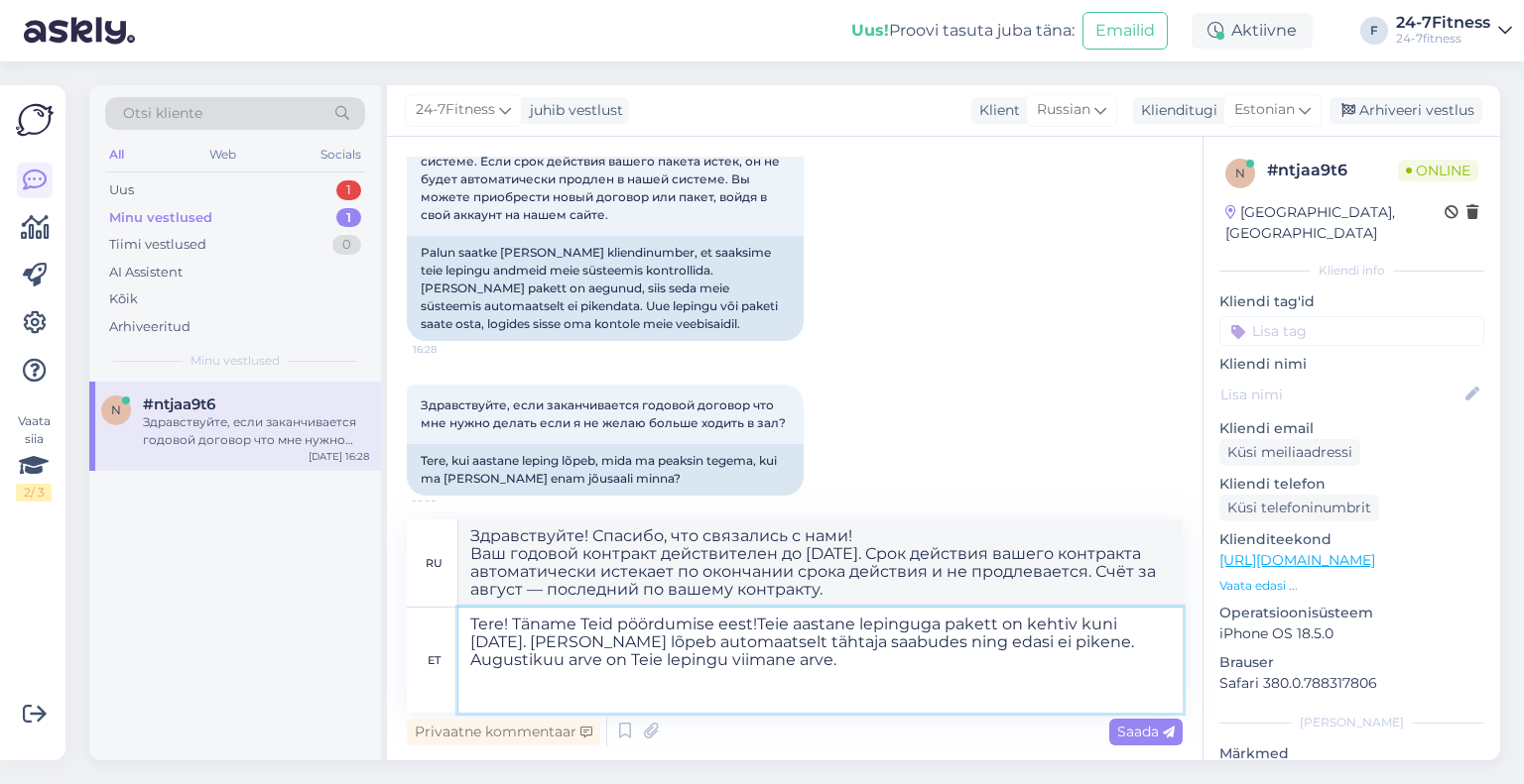
scroll to position [929, 0]
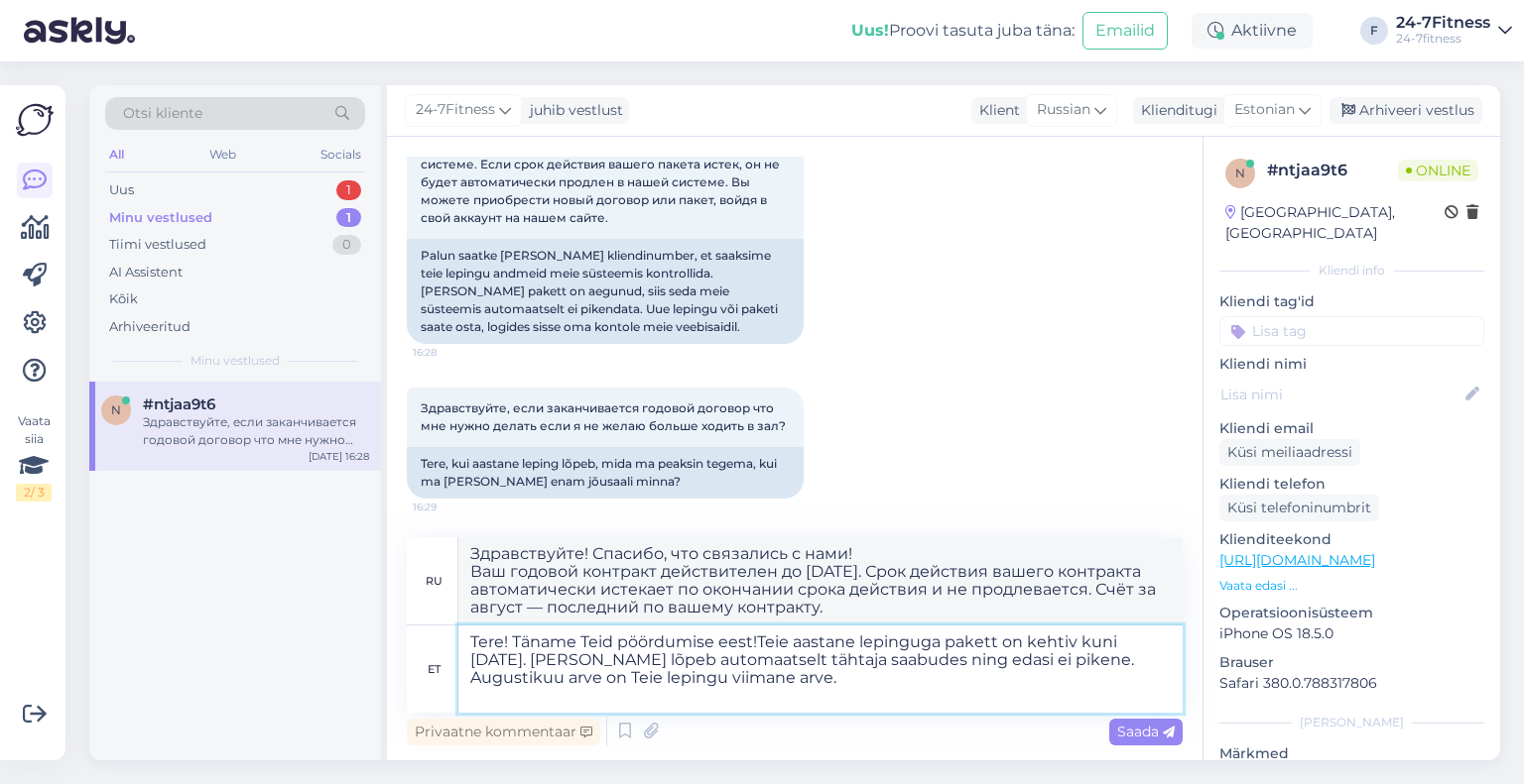
type textarea "Tere! Täname Teid pöördumise eest! Teie aastane lepinguga pakett on kehtiv kuni…"
click at [896, 685] on textarea "Tere! Täname Teid pöördumise eest! Teie aastane lepinguga pakett on kehtiv kuni…" at bounding box center [820, 669] width 725 height 88
type textarea "Здравствуйте! Благодарим вас за обращение! Ваш годовой контракт действителен до…"
click at [877, 681] on textarea "Tere! Täname Teid pöördumise eest! Teie aastane lepinguga pakett on kehtiv kuni…" at bounding box center [820, 669] width 725 height 88
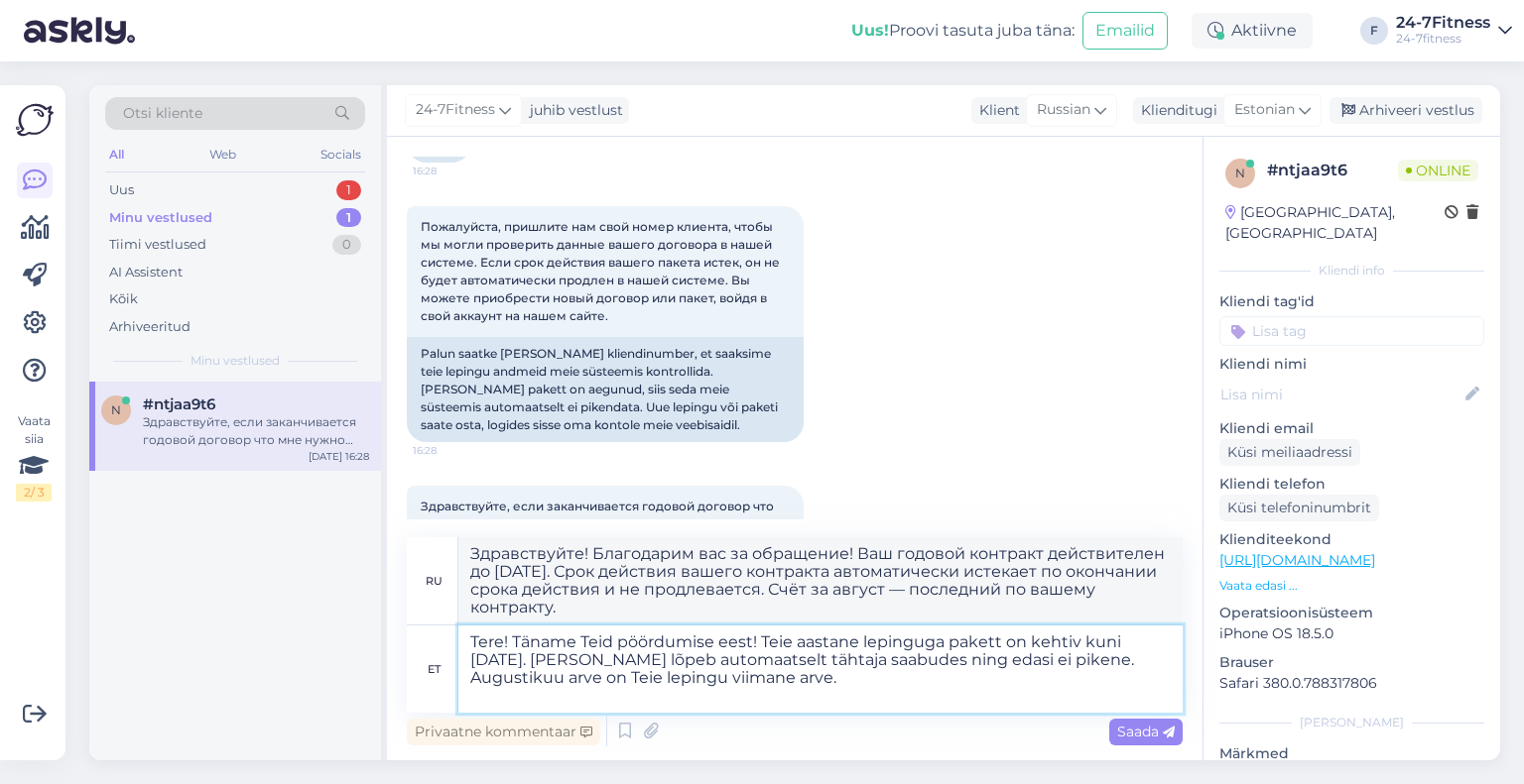
scroll to position [730, 0]
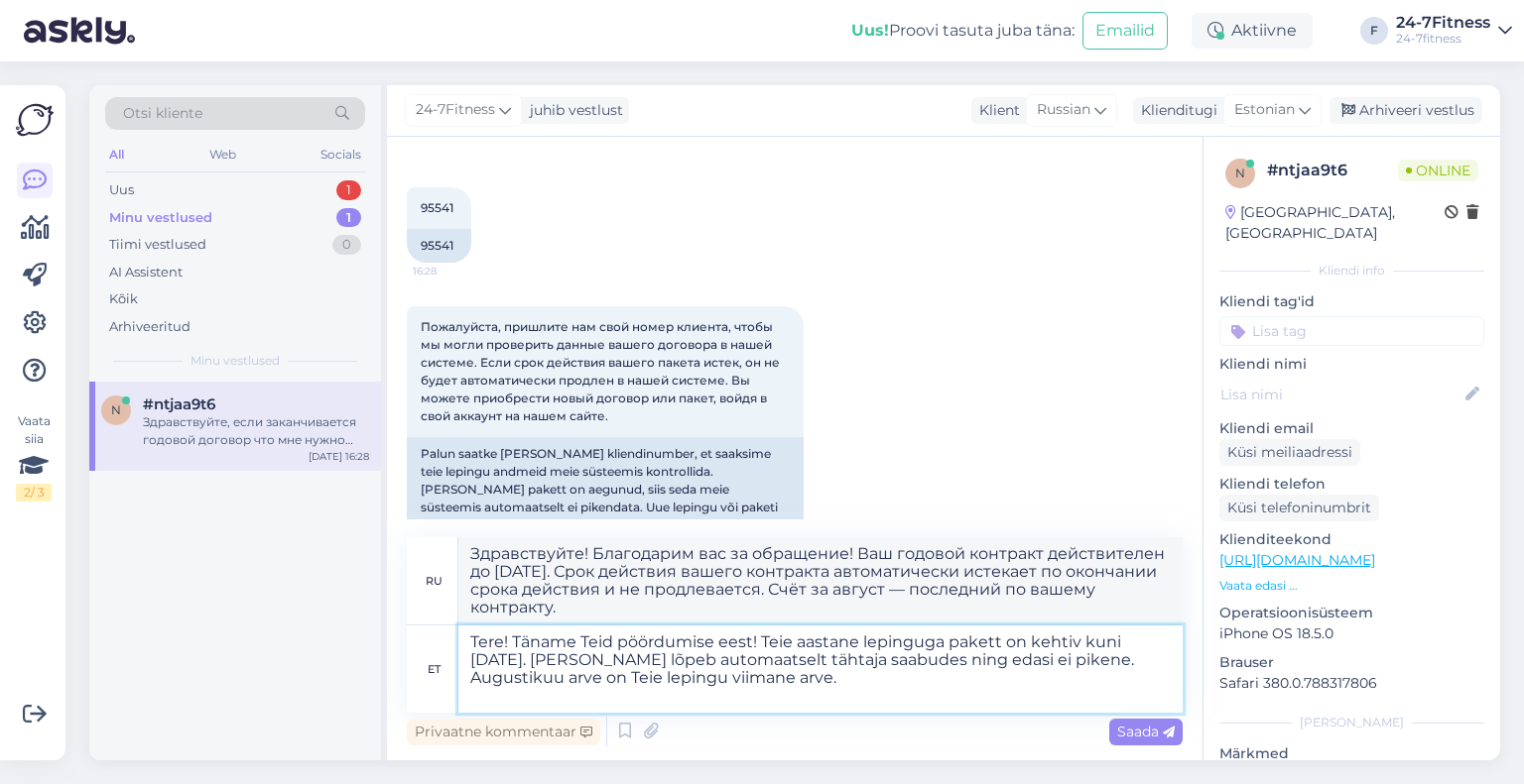
type textarea "Tere! Täname Teid pöördumise eest! Teie aastane lepinguga pakett on kehtiv kuni…"
click at [1141, 732] on span "Saada" at bounding box center [1146, 732] width 58 height 18
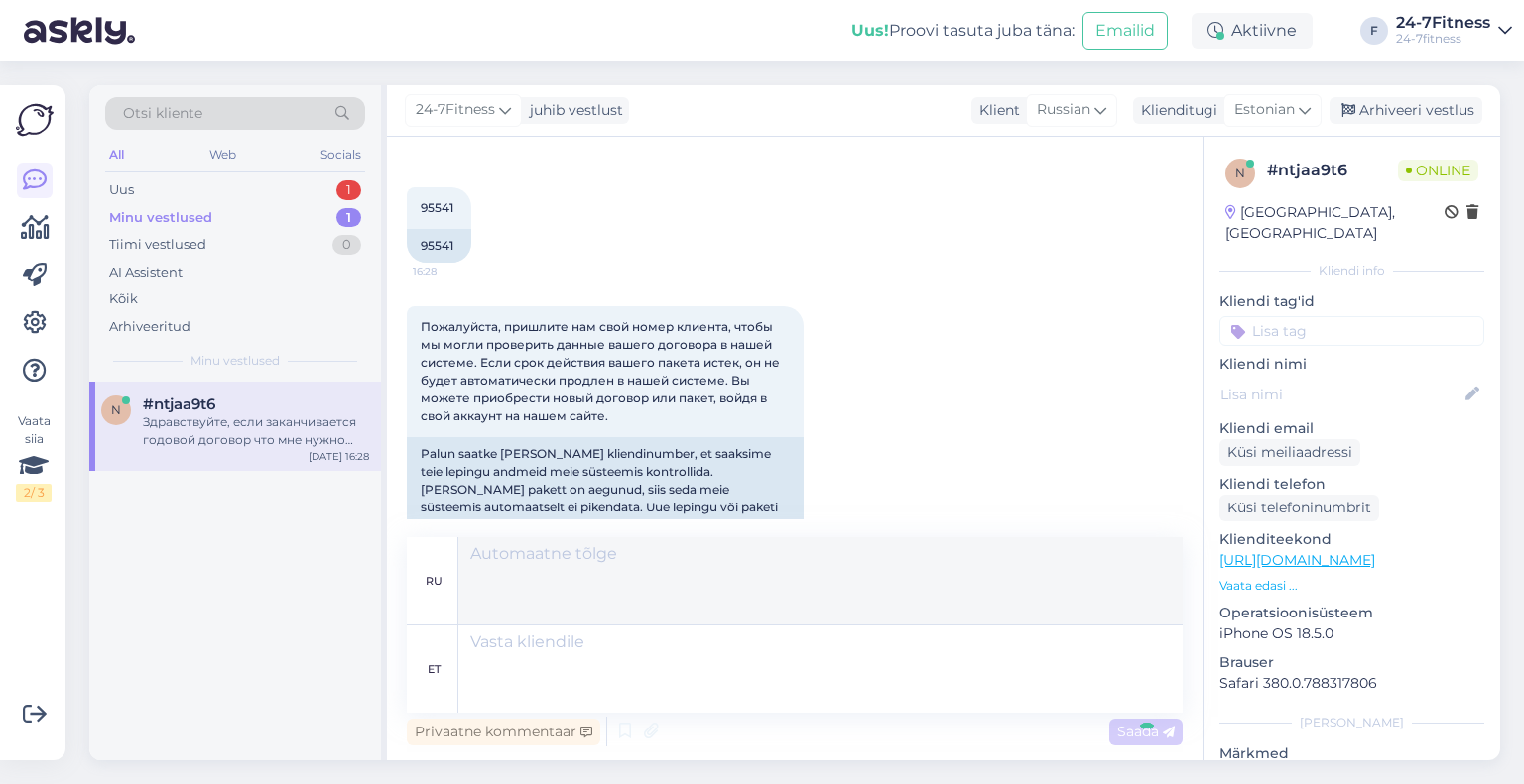
scroll to position [1067, 0]
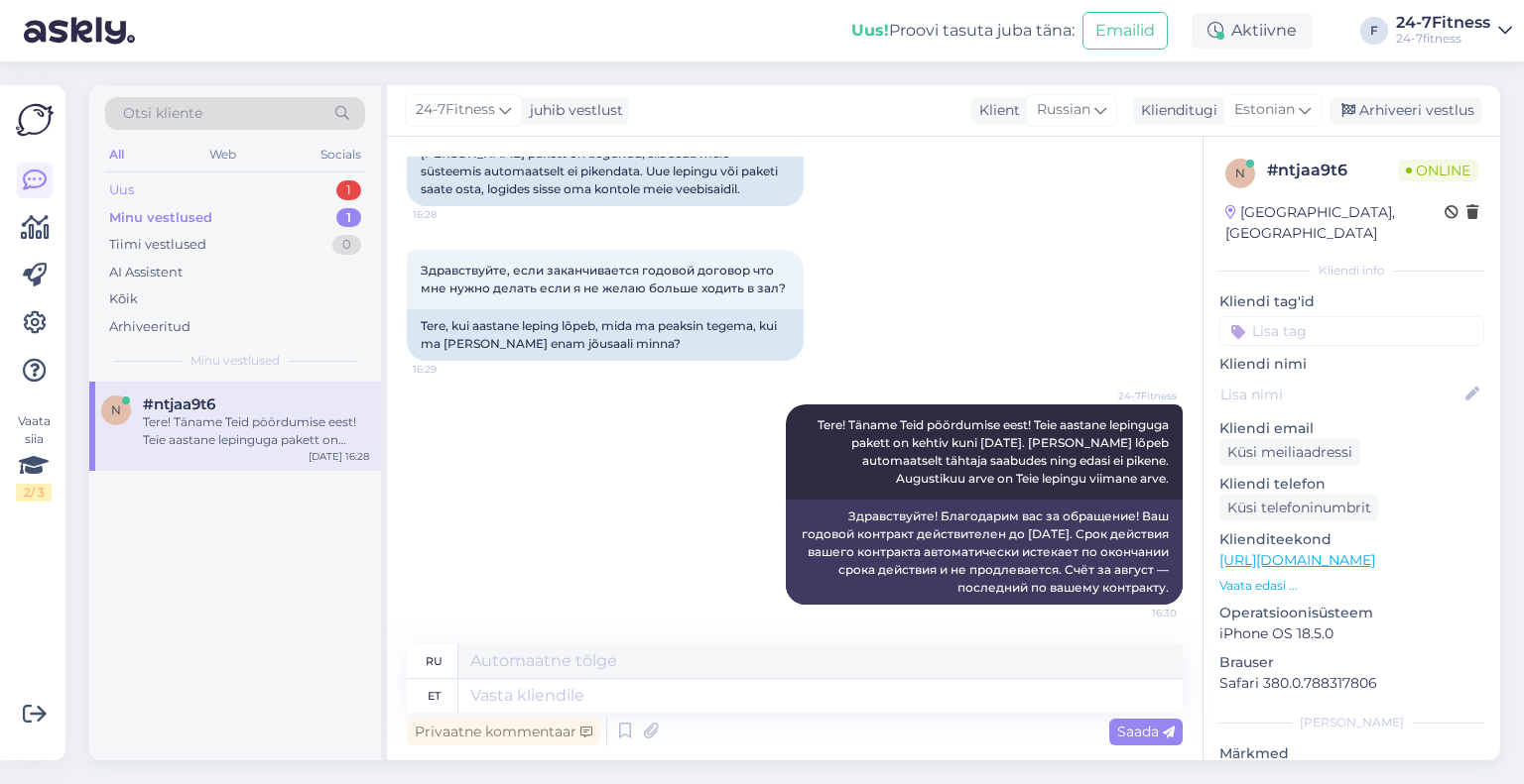
click at [138, 190] on div "Uus 1" at bounding box center [234, 190] width 260 height 28
click at [220, 427] on div "Сломался тренажер в спортзале [GEOGRAPHIC_DATA]" at bounding box center [255, 431] width 226 height 36
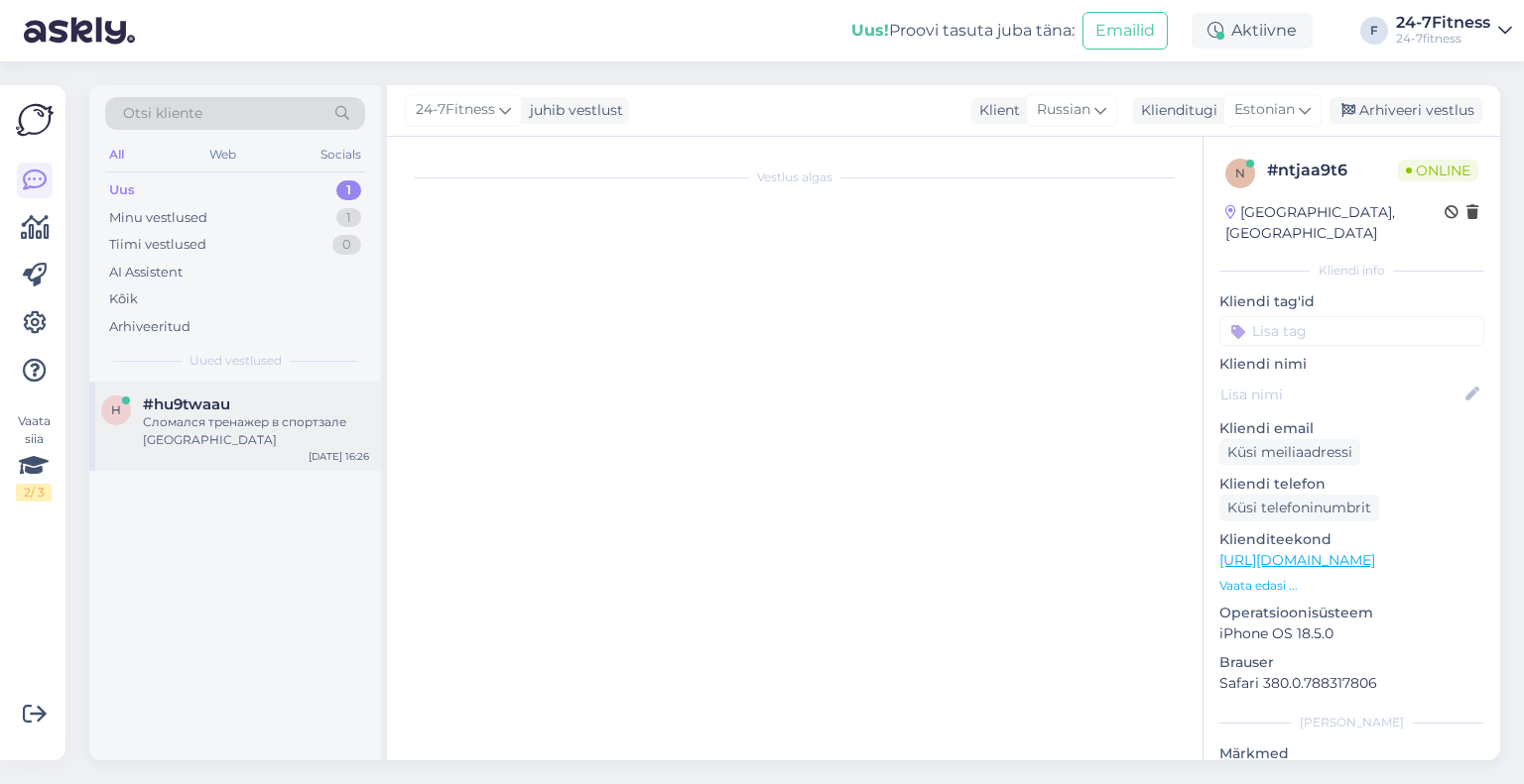
scroll to position [0, 0]
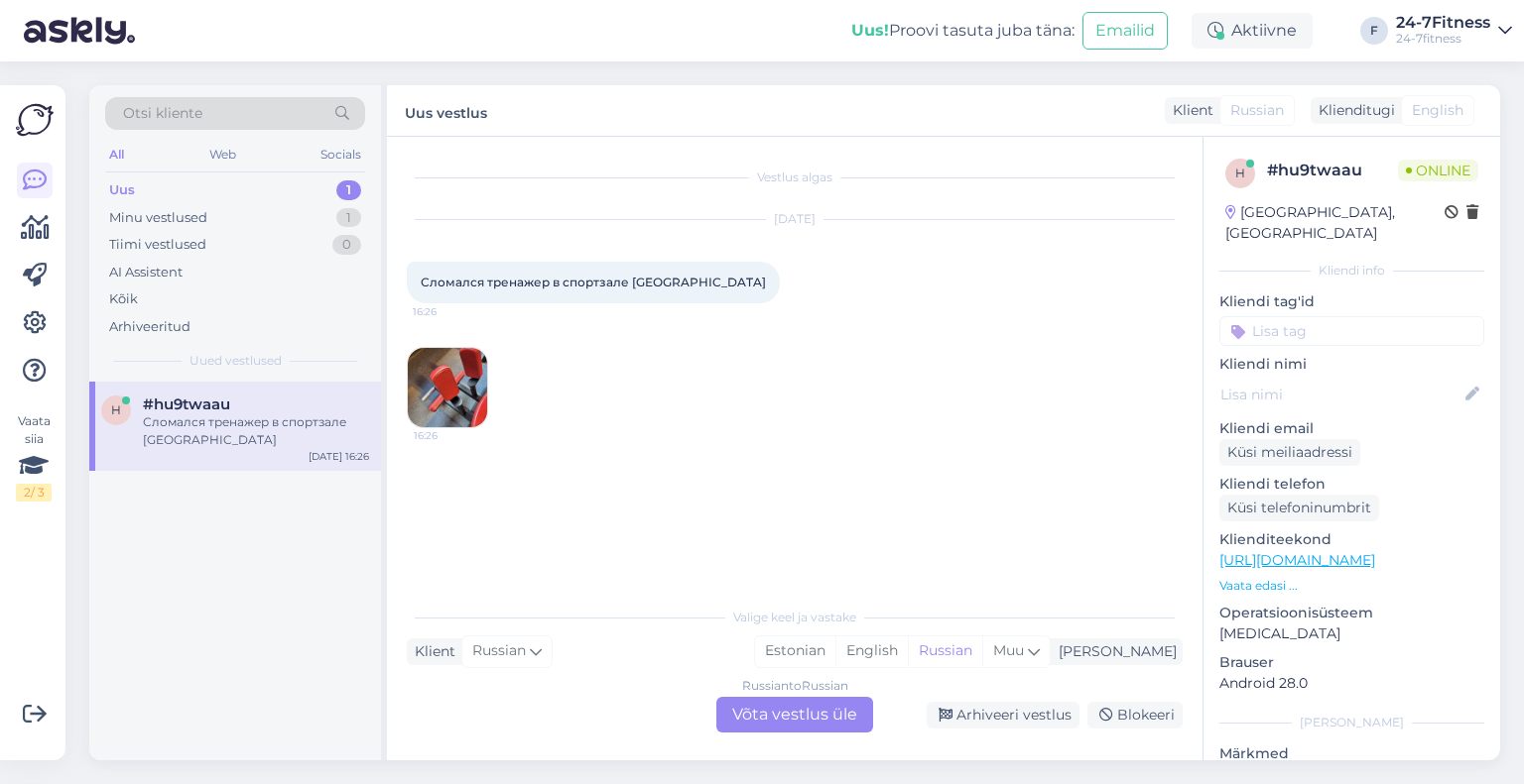
click at [780, 710] on div "Russian to Russian Võta vestlus üle" at bounding box center [794, 715] width 156 height 36
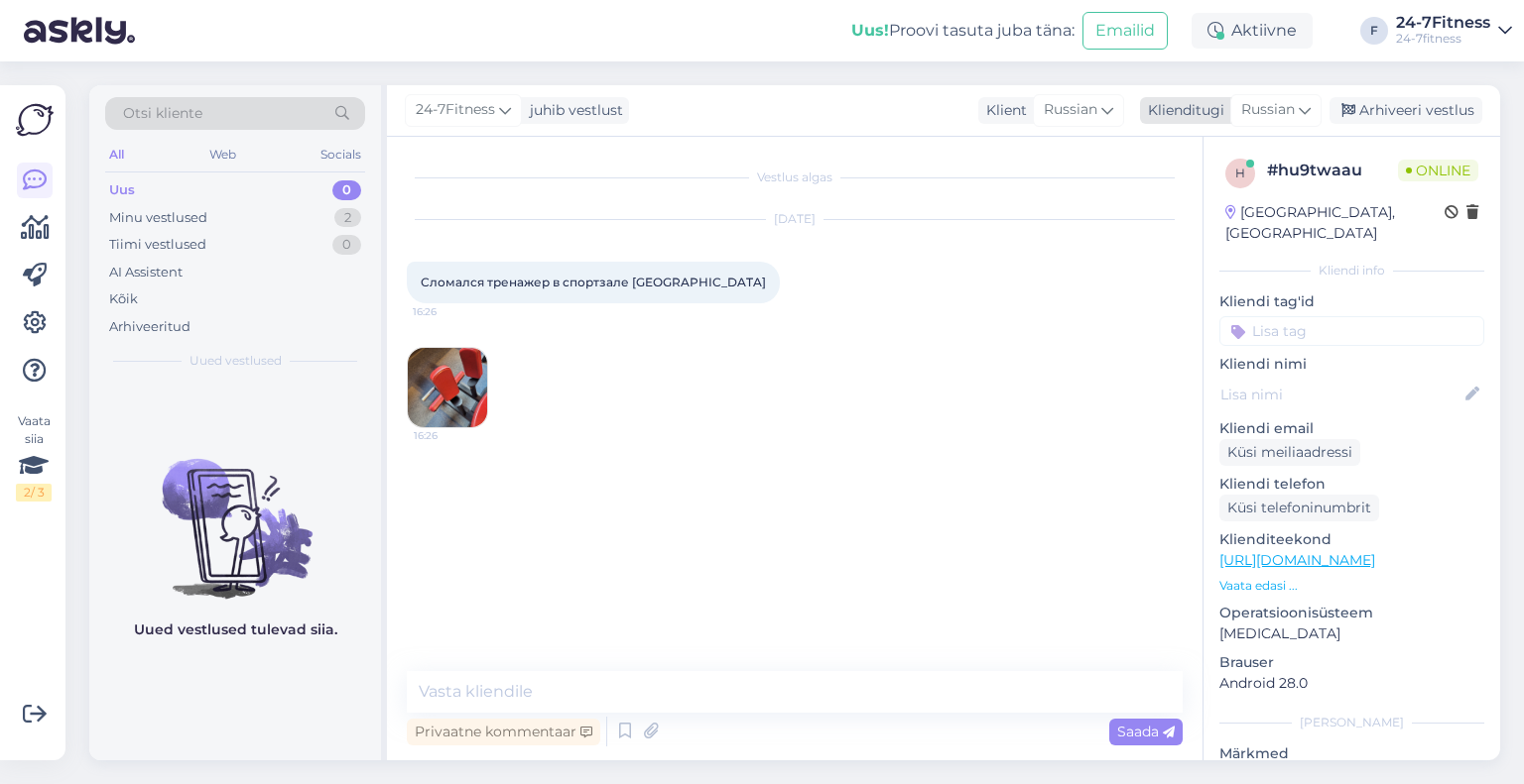
click at [1278, 122] on div "Russian" at bounding box center [1276, 111] width 92 height 32
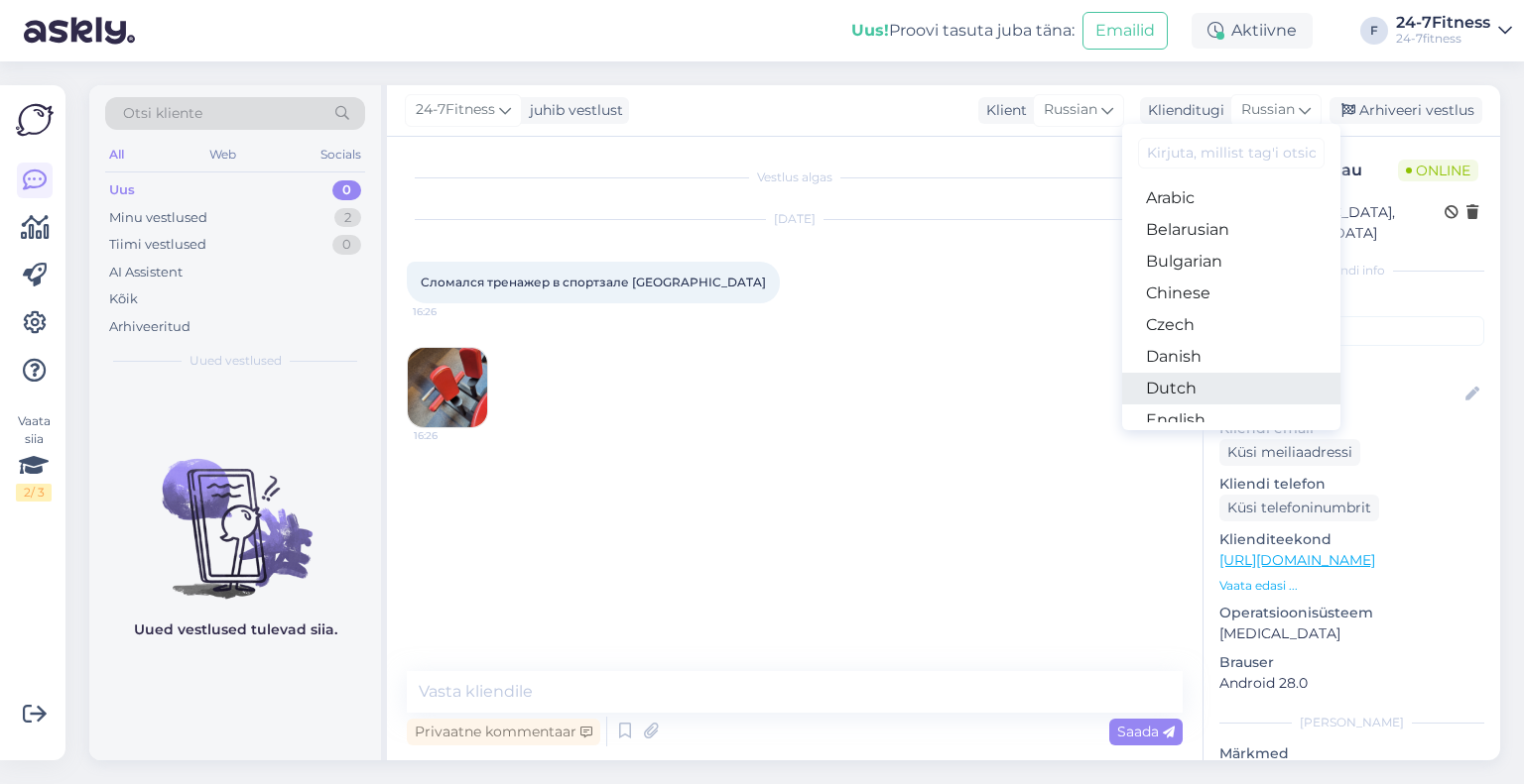
scroll to position [100, 0]
drag, startPoint x: 1194, startPoint y: 359, endPoint x: 1191, endPoint y: 376, distance: 17.3
click at [1194, 359] on link "Estonian" at bounding box center [1231, 353] width 218 height 32
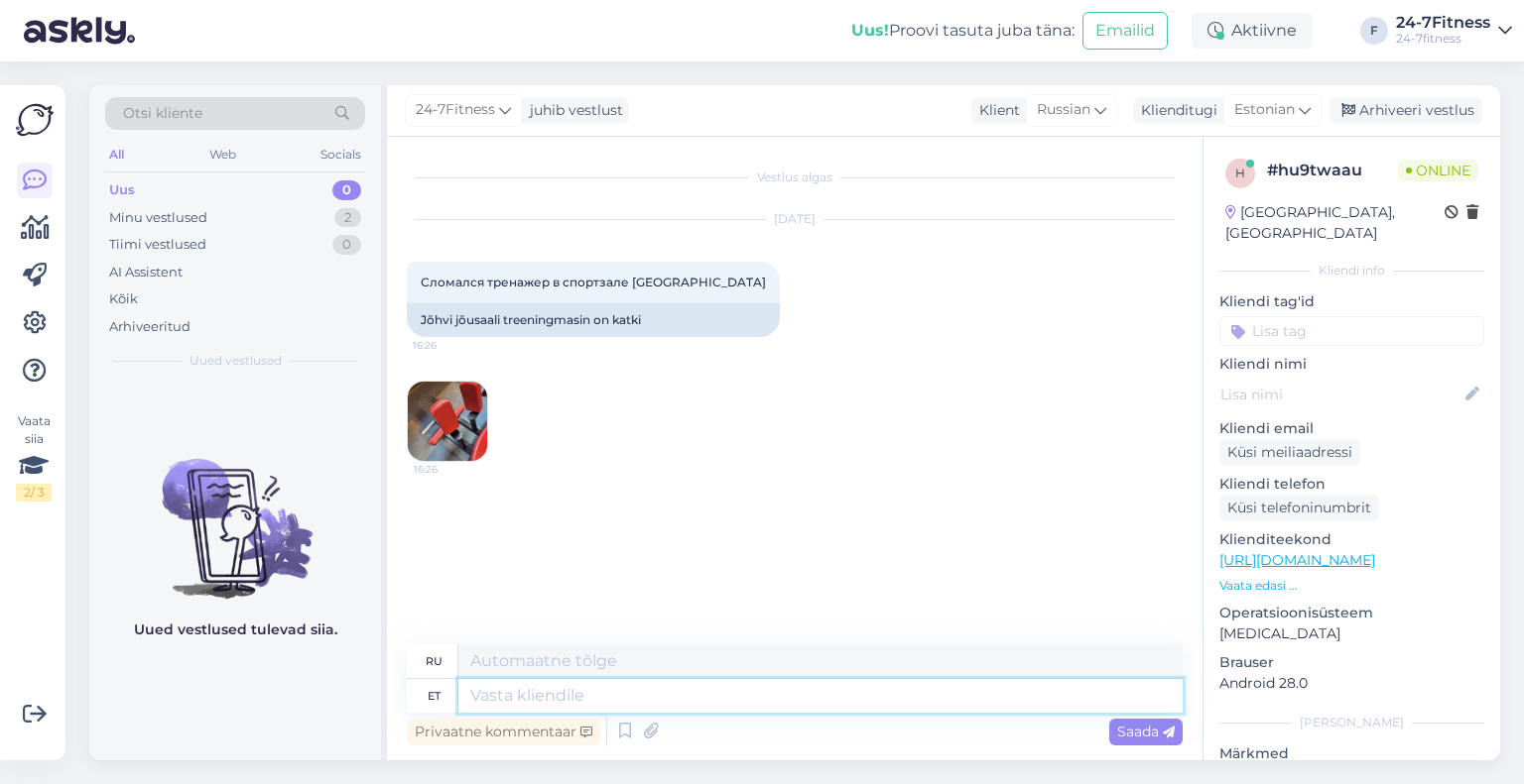
click at [685, 691] on textarea at bounding box center [820, 696] width 725 height 34
type textarea "Tere!"
type textarea "Привет!"
type textarea "Tere! Täname t"
type textarea "Привет! [GEOGRAPHIC_DATA]."
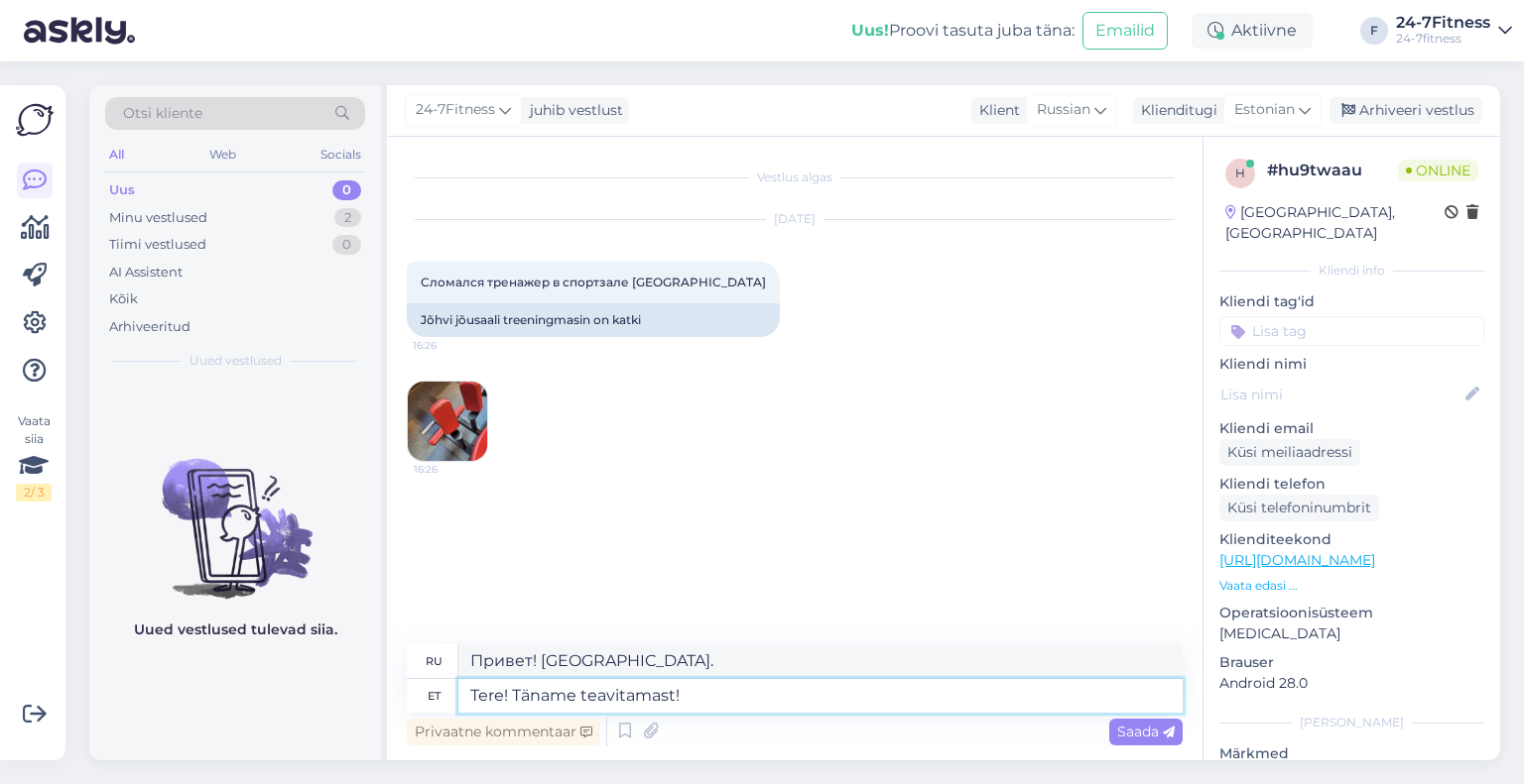
type textarea "Tere! Täname teavitamast! E"
type textarea "Здравствуйте! Спасибо, что сообщили!"
type textarea "Tere! Täname teavitamast! Edastame if"
type textarea "Здравствуйте! Спасибо, что сообщили! Мы перешлём вам."
type textarea "Tere! Täname teavitamast! Edastame info0 me"
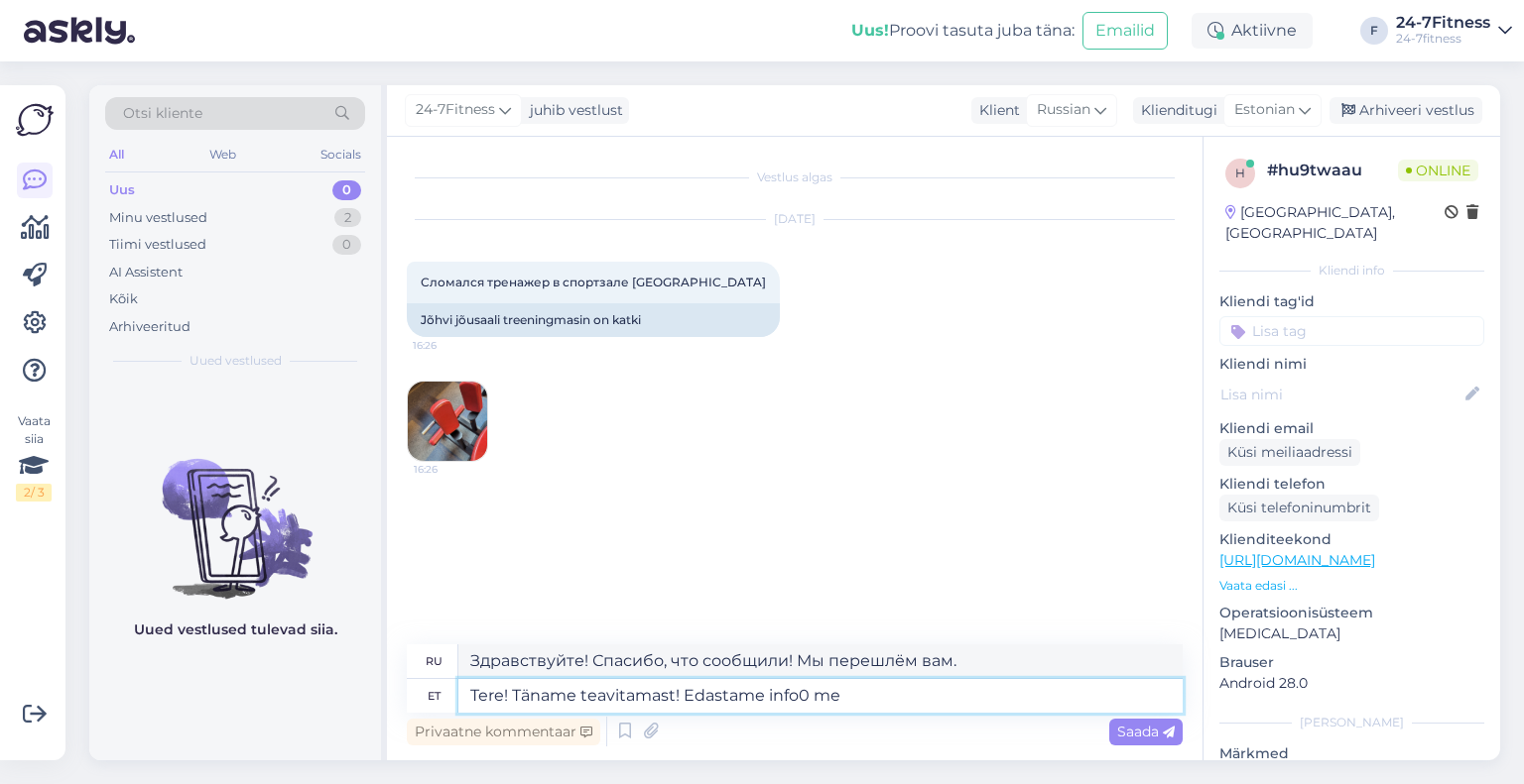
type textarea "Здравствуйте! Спасибо, что сообщили! Мы передадим информацию."
type textarea "Tere! Täname teavitamast! Edastame info meie"
type textarea "Здравствуйте! Спасибо, что сообщили! Мы передадим вам информацию."
type textarea "Tere! Täname teavitamast! Edastame info meie hooldustehnikule."
type textarea "Здравствуйте! Спасибо, что сообщили об этом! Мы передадим информацию нашему спе…"
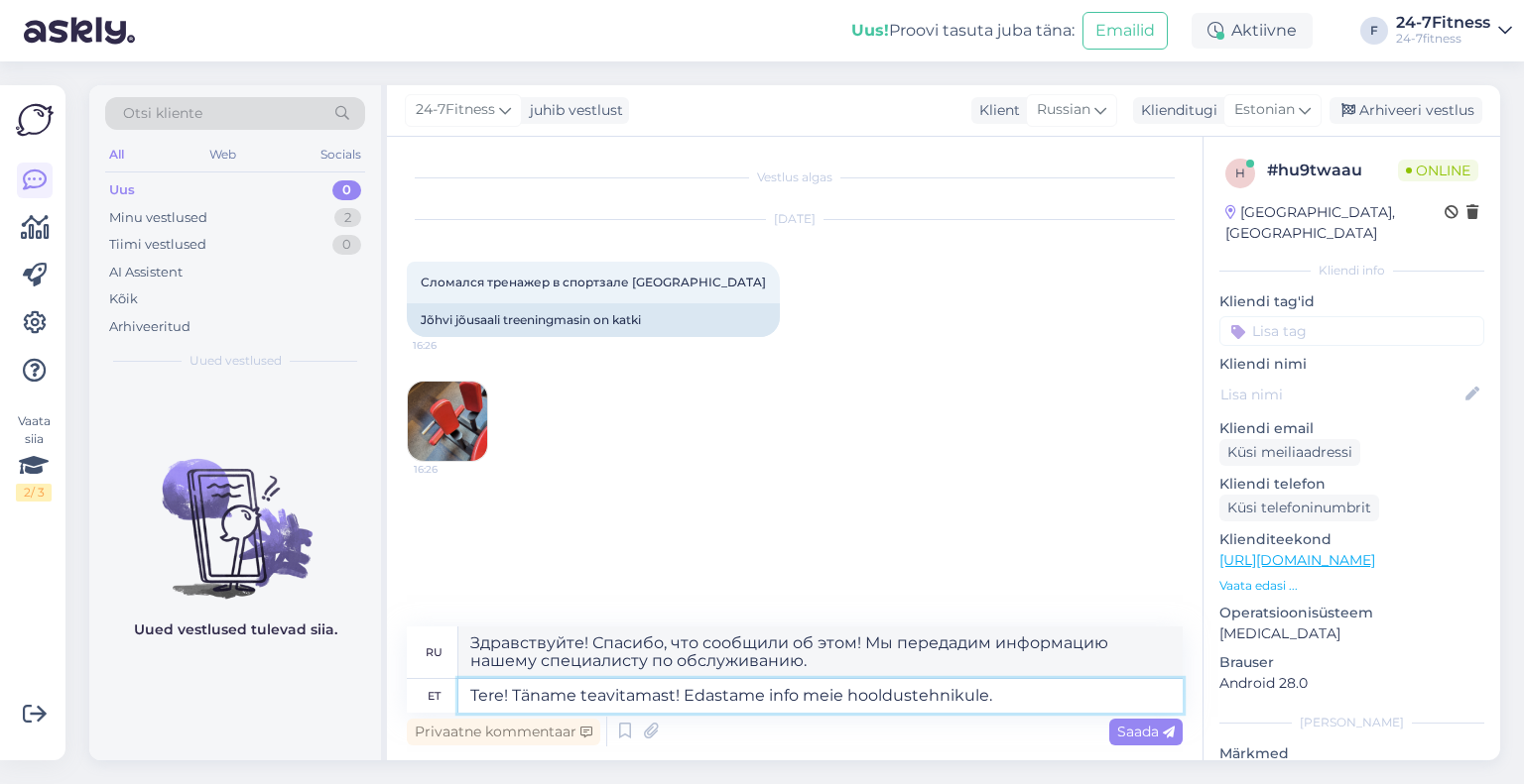
click at [1032, 699] on textarea "Tere! Täname teavitamast! Edastame info meie hooldustehnikule." at bounding box center [820, 696] width 725 height 34
click at [1010, 698] on textarea "Tere! Täname teavitamast! Edastame info meie hooldustehnikule." at bounding box center [820, 696] width 725 height 34
type textarea "Tere! Täname teavitamast! Edastame info meie hooldustehnikule."
click at [478, 405] on img at bounding box center [448, 421] width 80 height 80
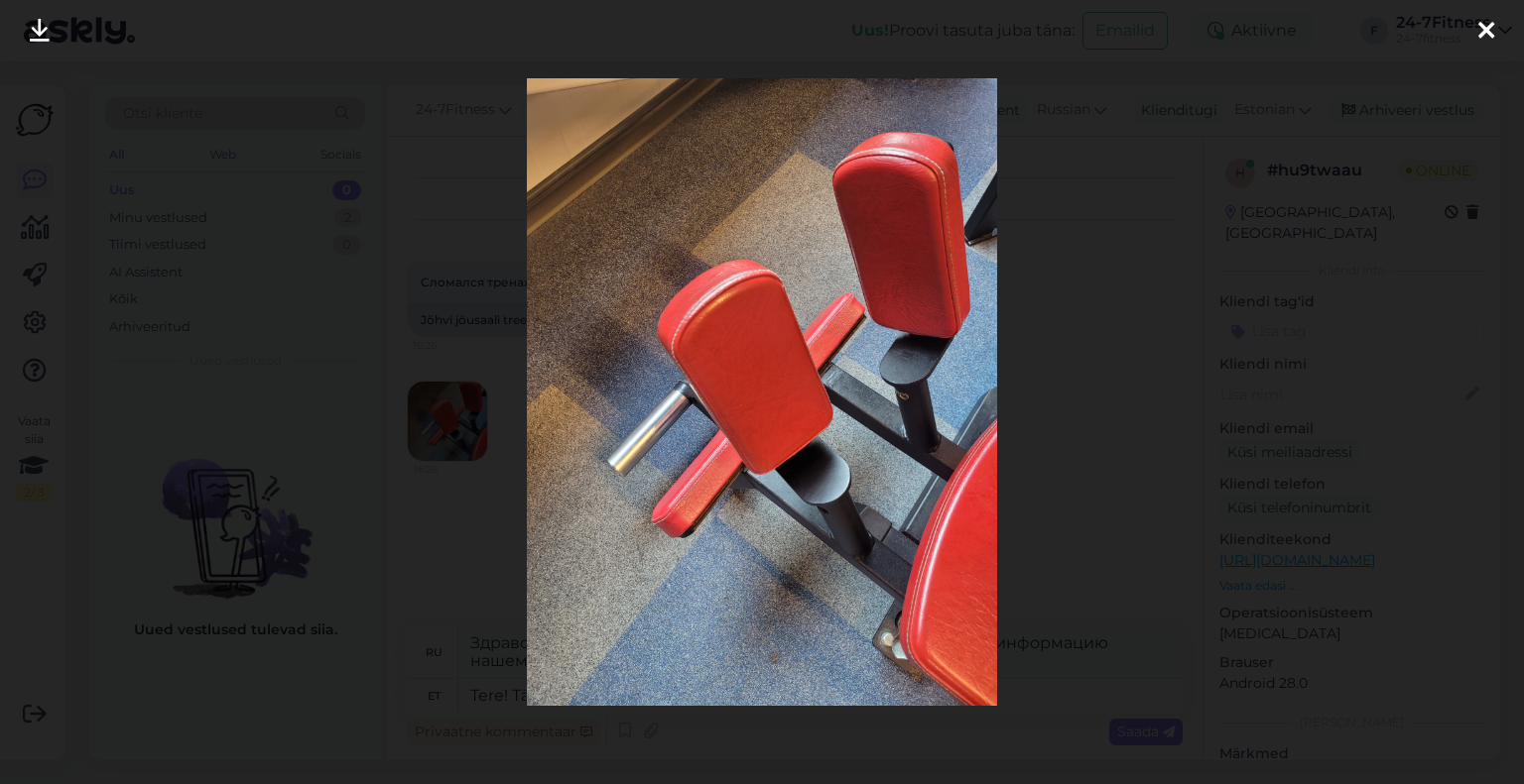
click at [42, 33] on icon at bounding box center [40, 32] width 20 height 26
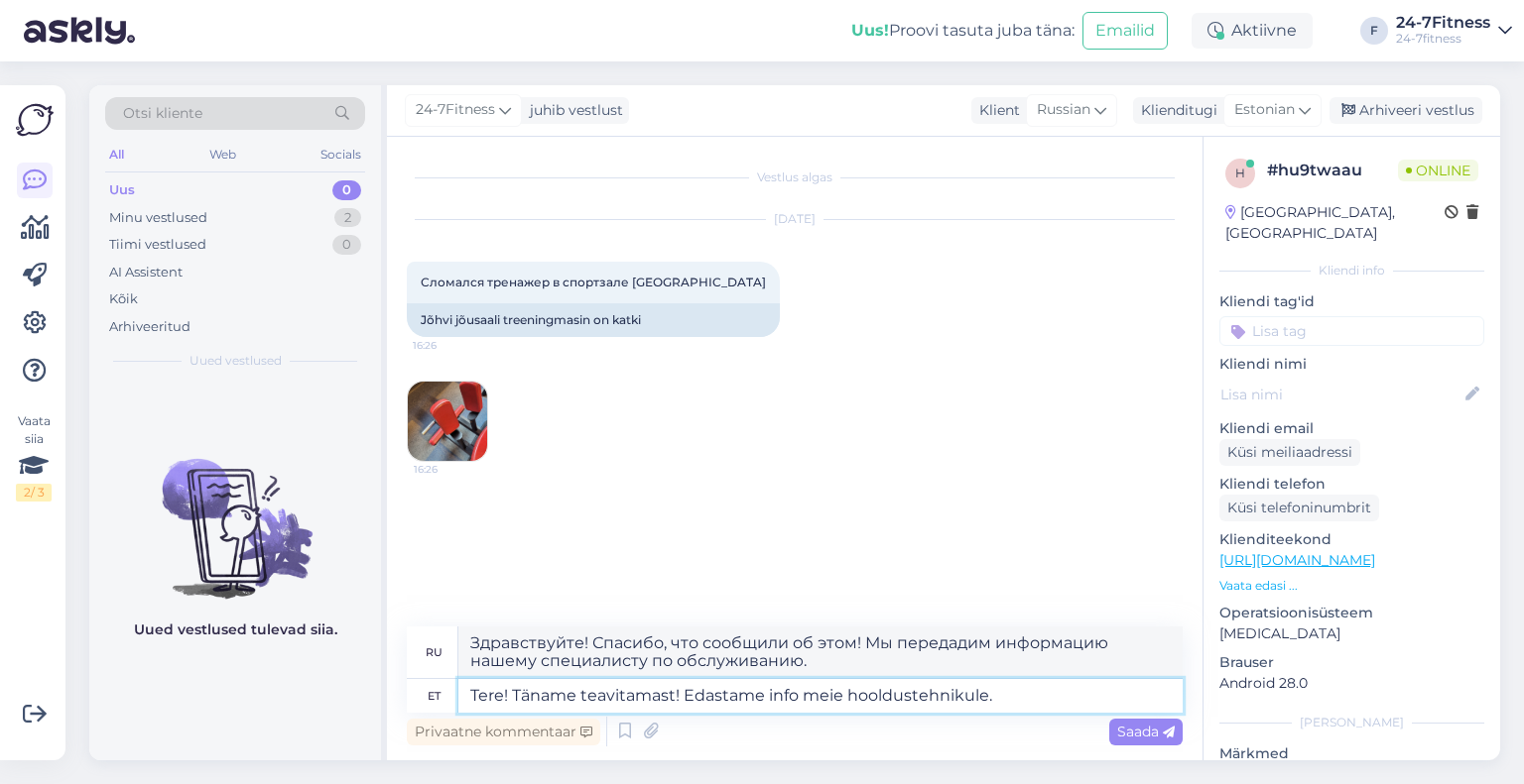
click at [1021, 693] on textarea "Tere! Täname teavitamast! Edastame info meie hooldustehnikule." at bounding box center [820, 696] width 725 height 34
click at [1034, 698] on textarea "Tere! Täname teavitamast! Edastame info meie hooldustehnikule." at bounding box center [820, 696] width 725 height 34
click at [1152, 734] on span "Saada" at bounding box center [1146, 732] width 58 height 18
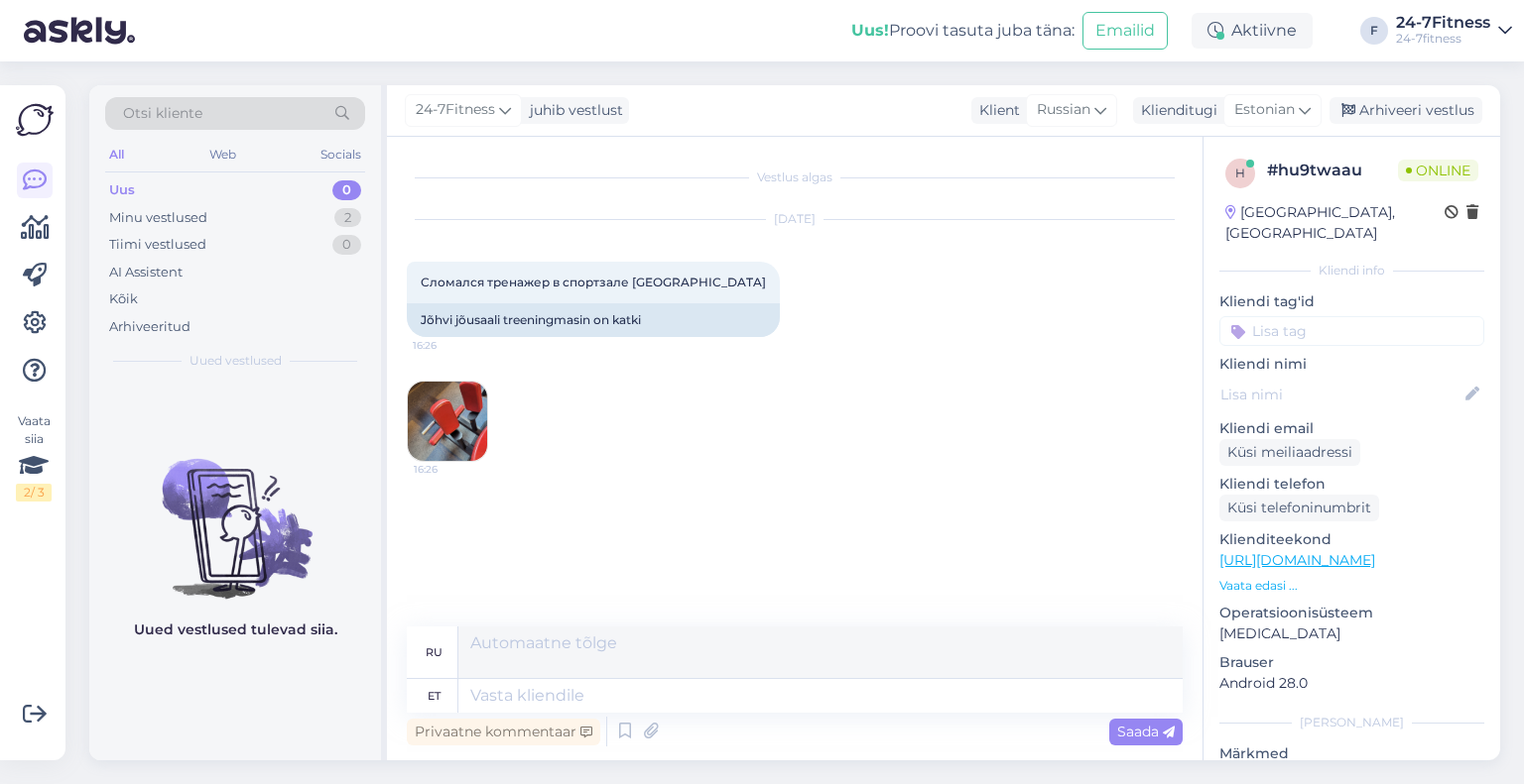
scroll to position [29, 0]
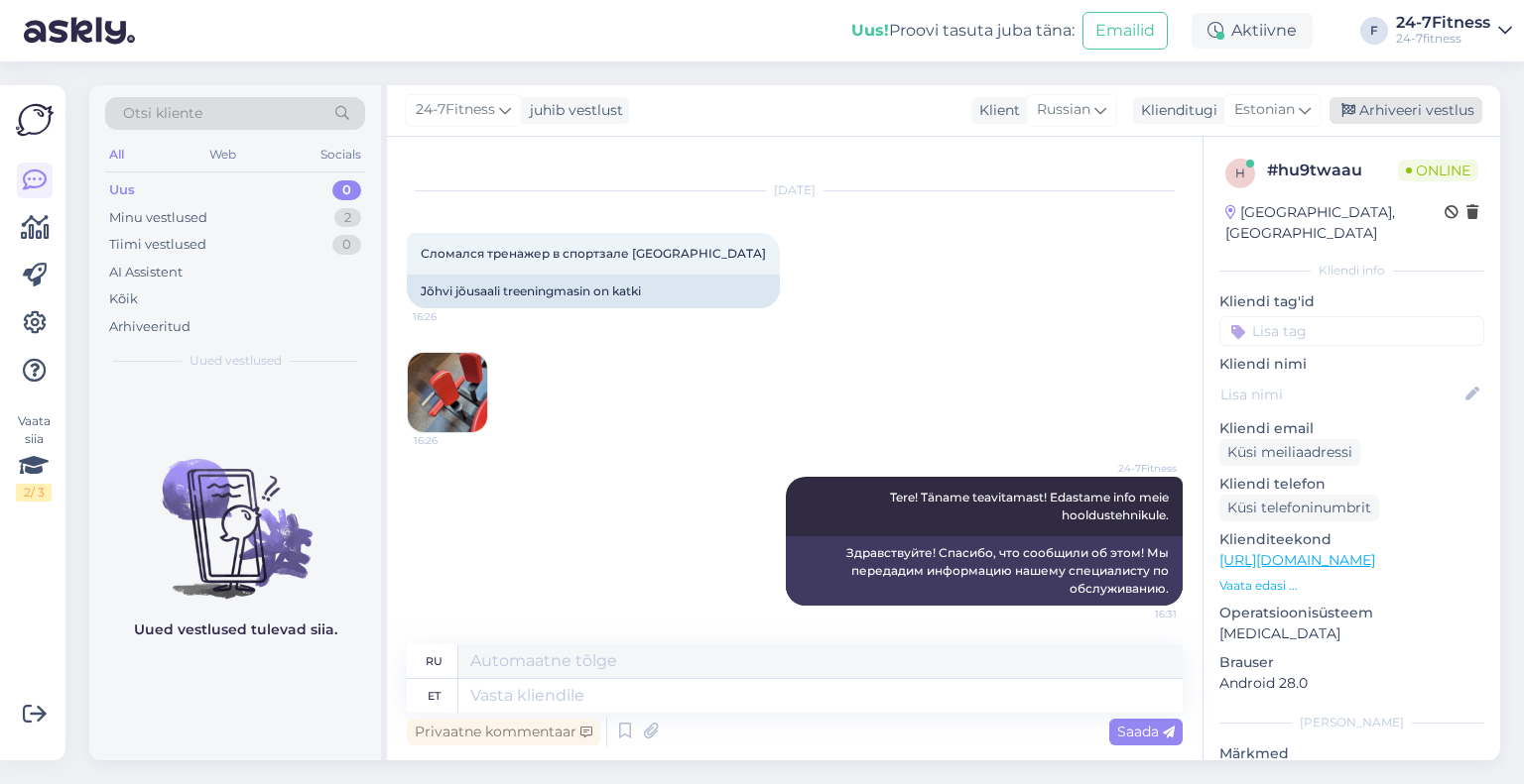
click at [1371, 113] on div "Arhiveeri vestlus" at bounding box center [1405, 111] width 152 height 27
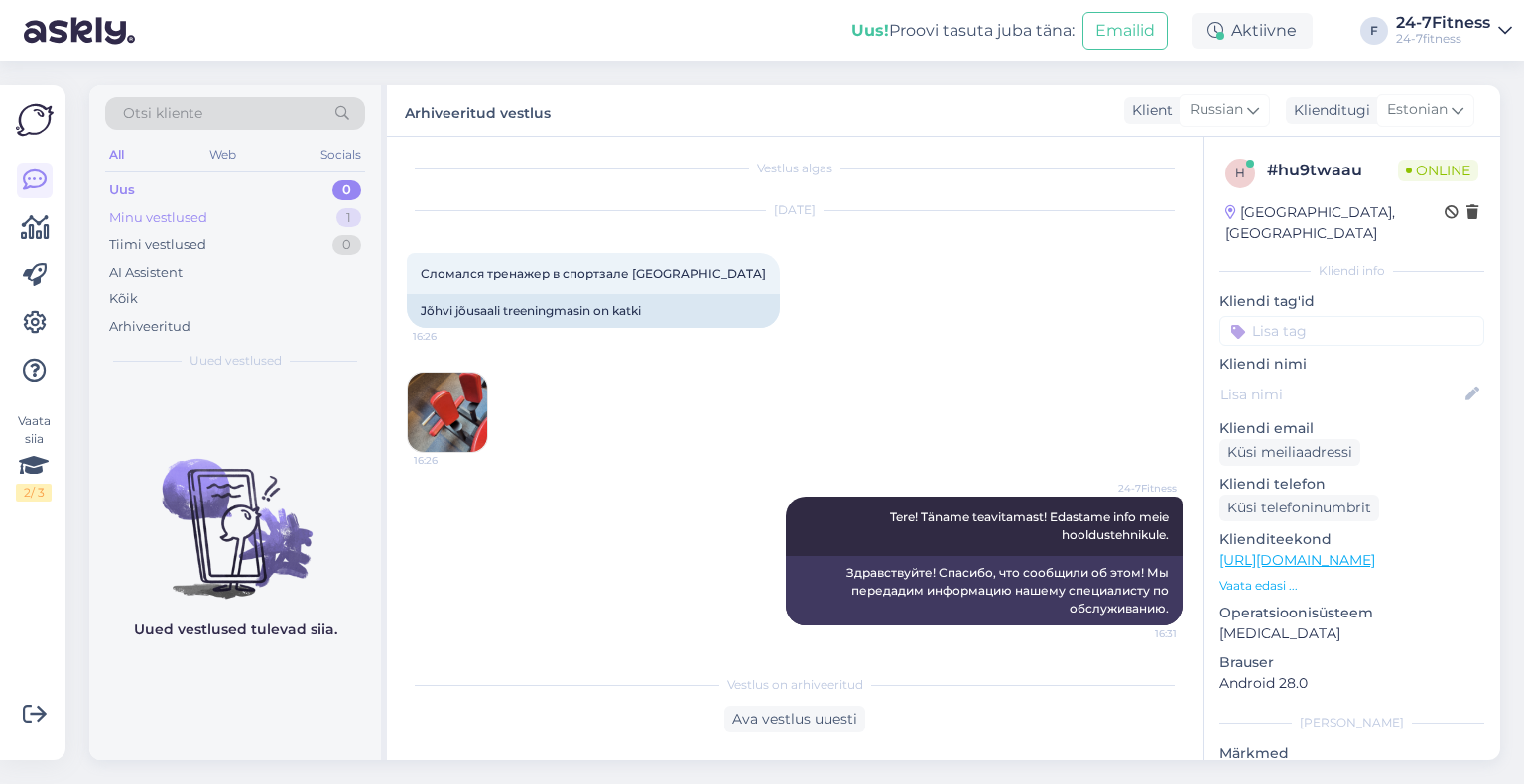
click at [164, 217] on div "Minu vestlused" at bounding box center [157, 218] width 99 height 20
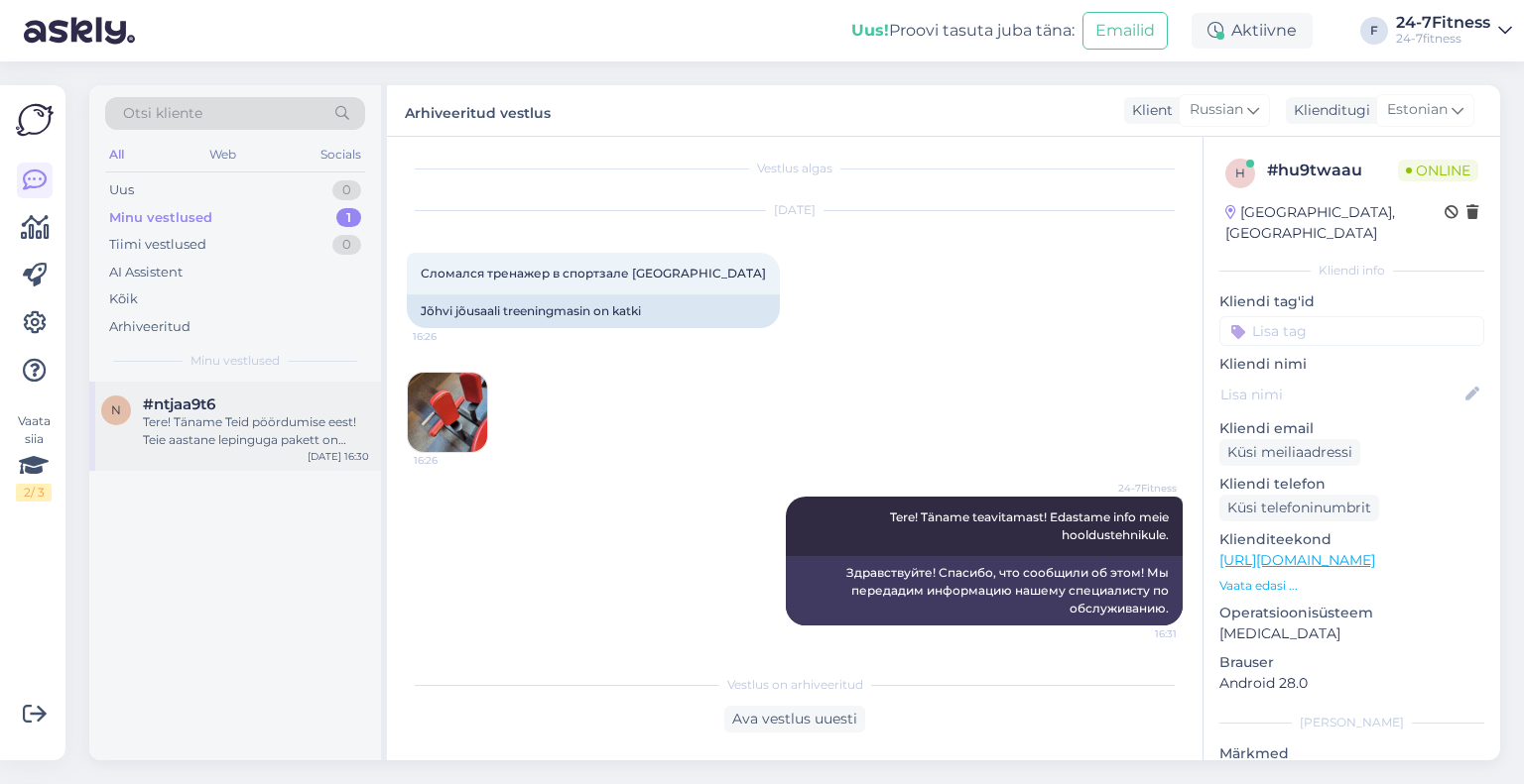
click at [177, 421] on div "Tere! Täname Teid pöördumise eest! Teie aastane lepinguga pakett on kehtiv kuni…" at bounding box center [255, 431] width 226 height 36
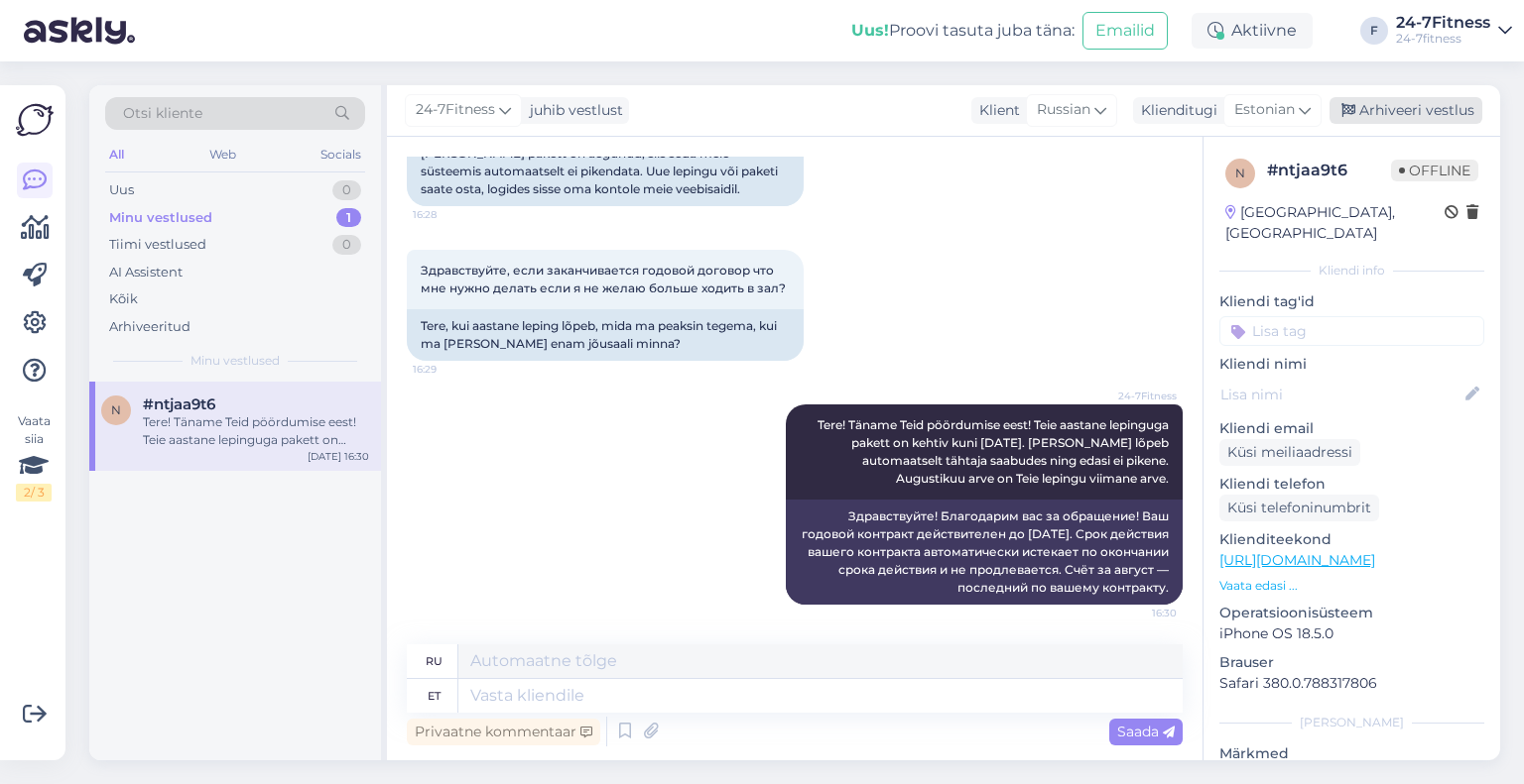
click at [1375, 106] on div "Arhiveeri vestlus" at bounding box center [1405, 111] width 152 height 27
